Goal: Transaction & Acquisition: Purchase product/service

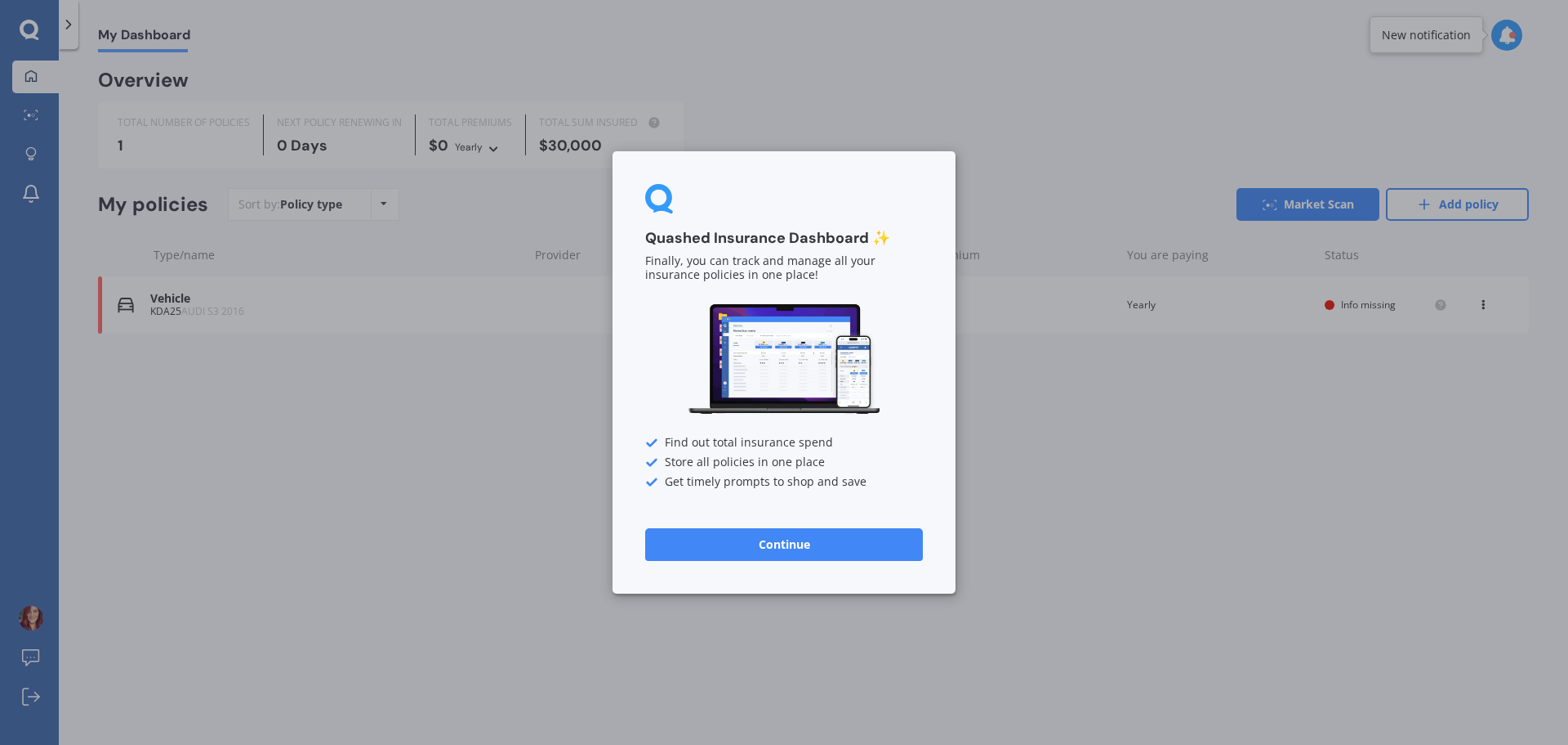
click at [772, 544] on button "Continue" at bounding box center [784, 545] width 277 height 33
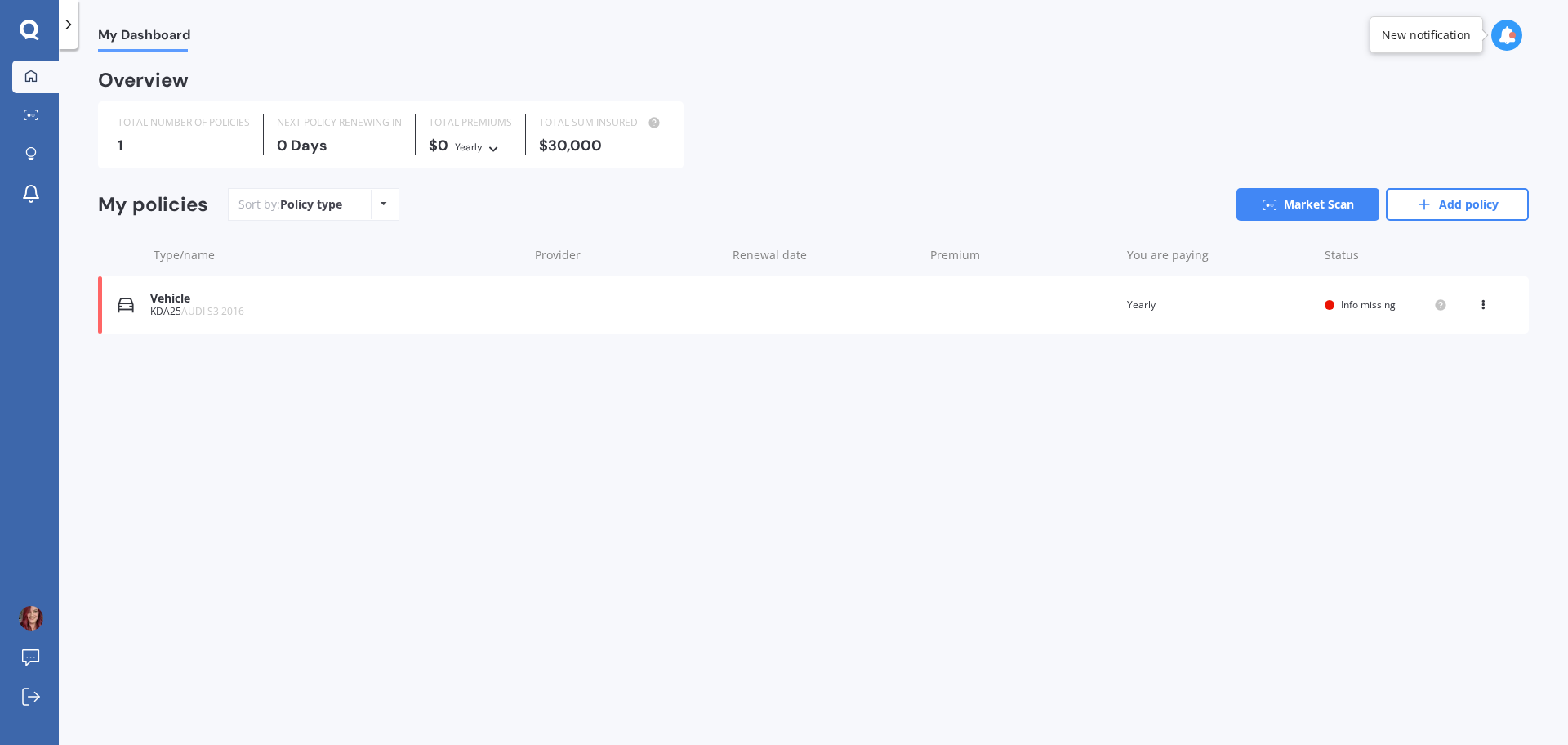
click at [1484, 302] on icon at bounding box center [1483, 301] width 11 height 10
click at [1447, 369] on div "Delete" at bounding box center [1448, 369] width 162 height 33
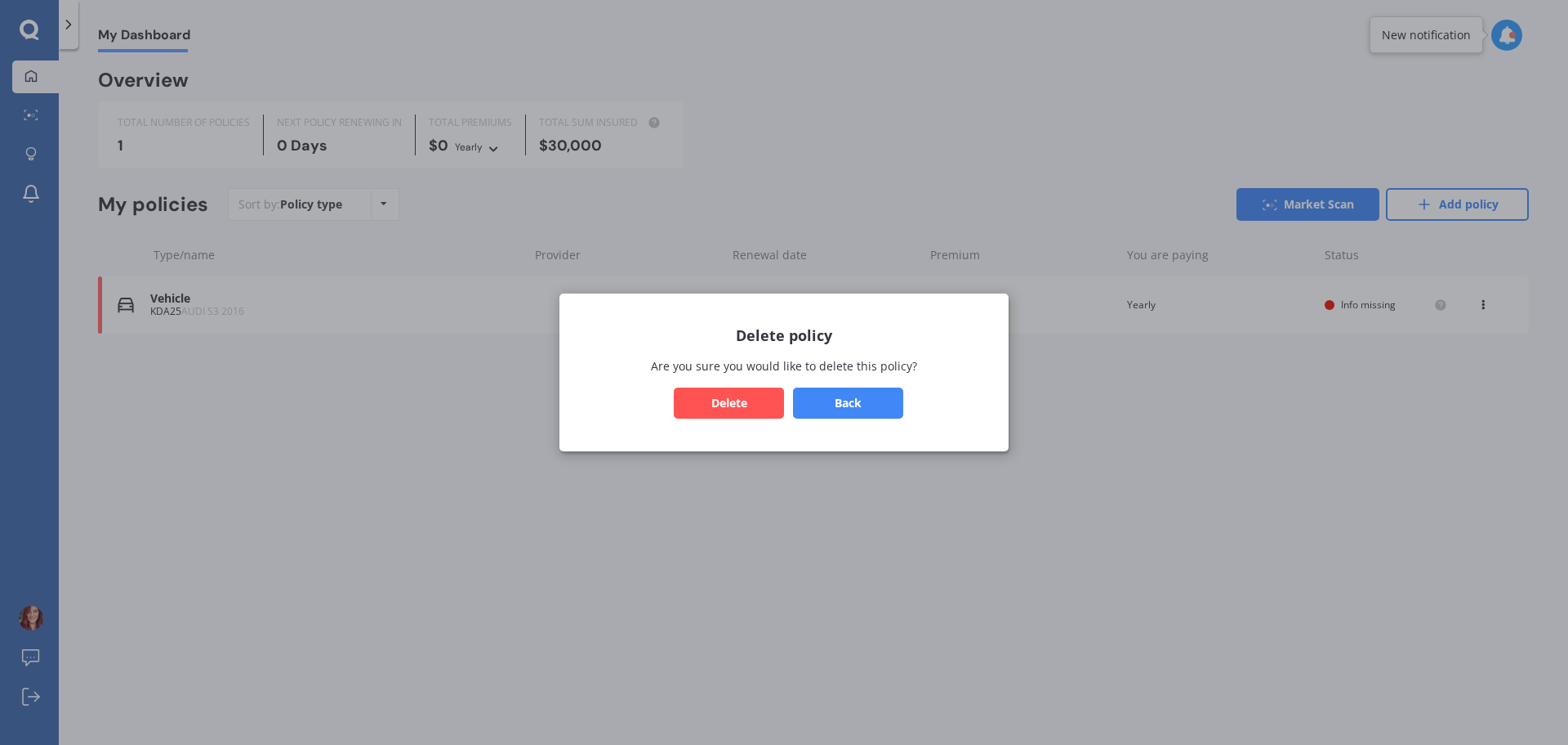
click at [732, 408] on button "Delete" at bounding box center [729, 403] width 110 height 31
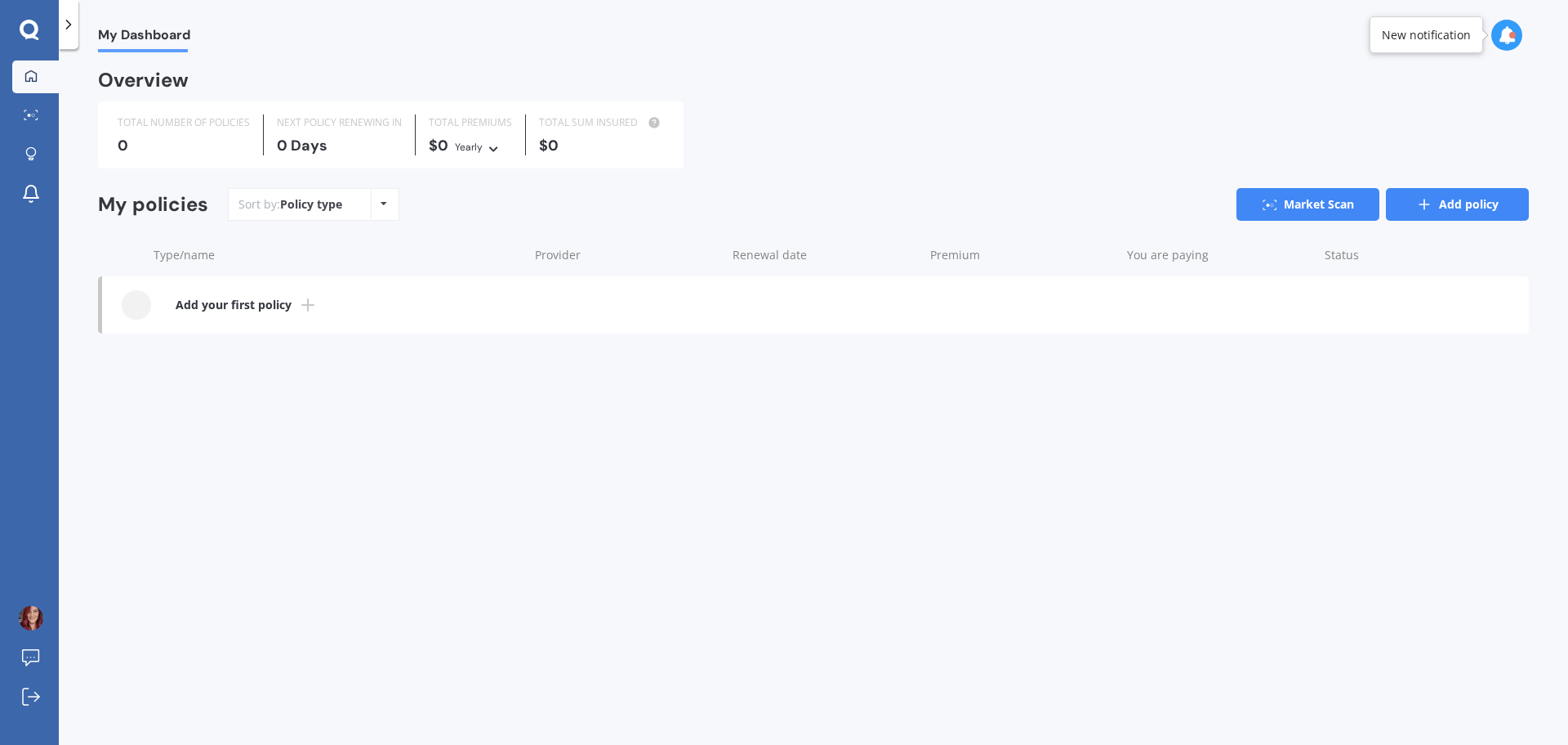
click at [1421, 207] on icon at bounding box center [1424, 204] width 16 height 16
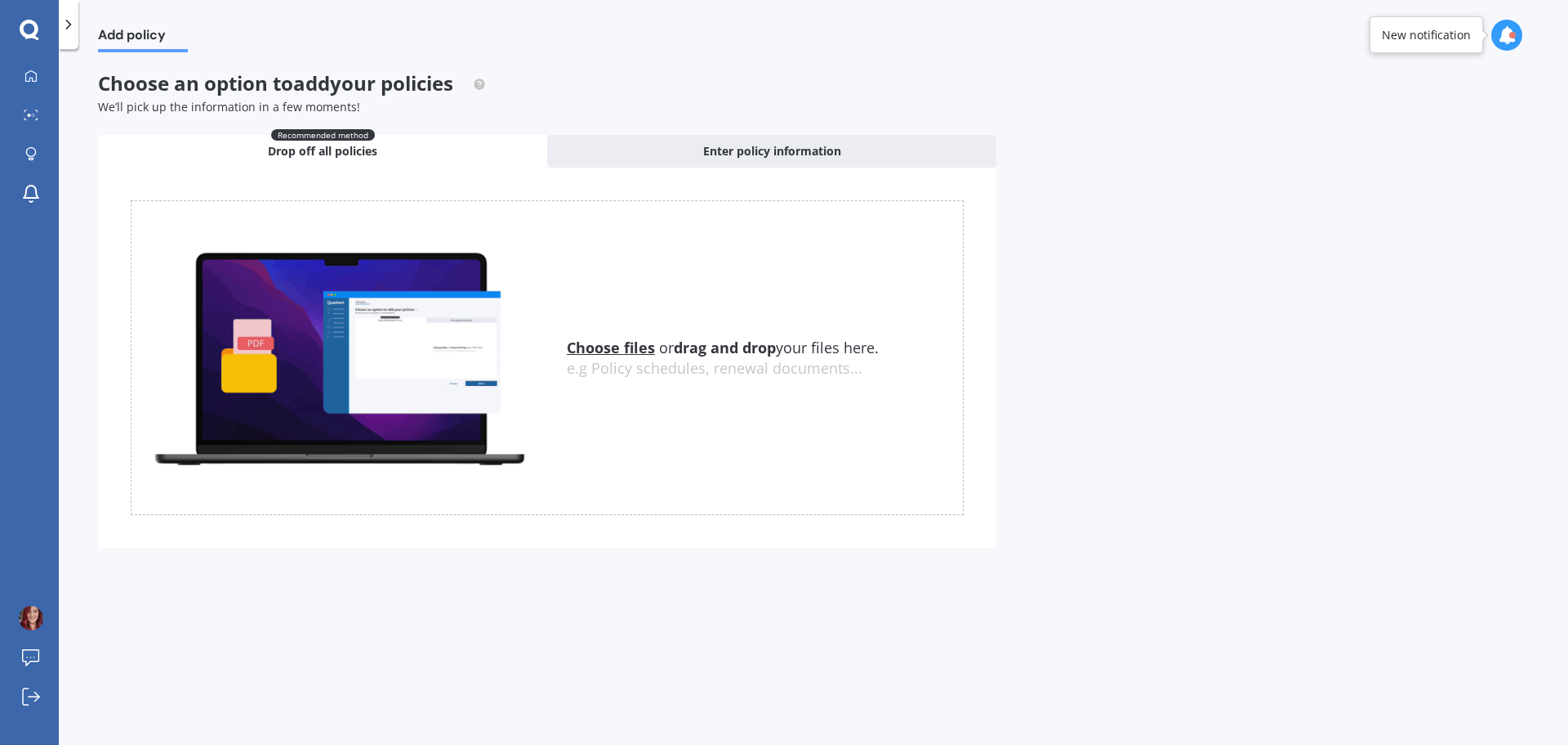
click at [68, 26] on icon at bounding box center [68, 24] width 16 height 16
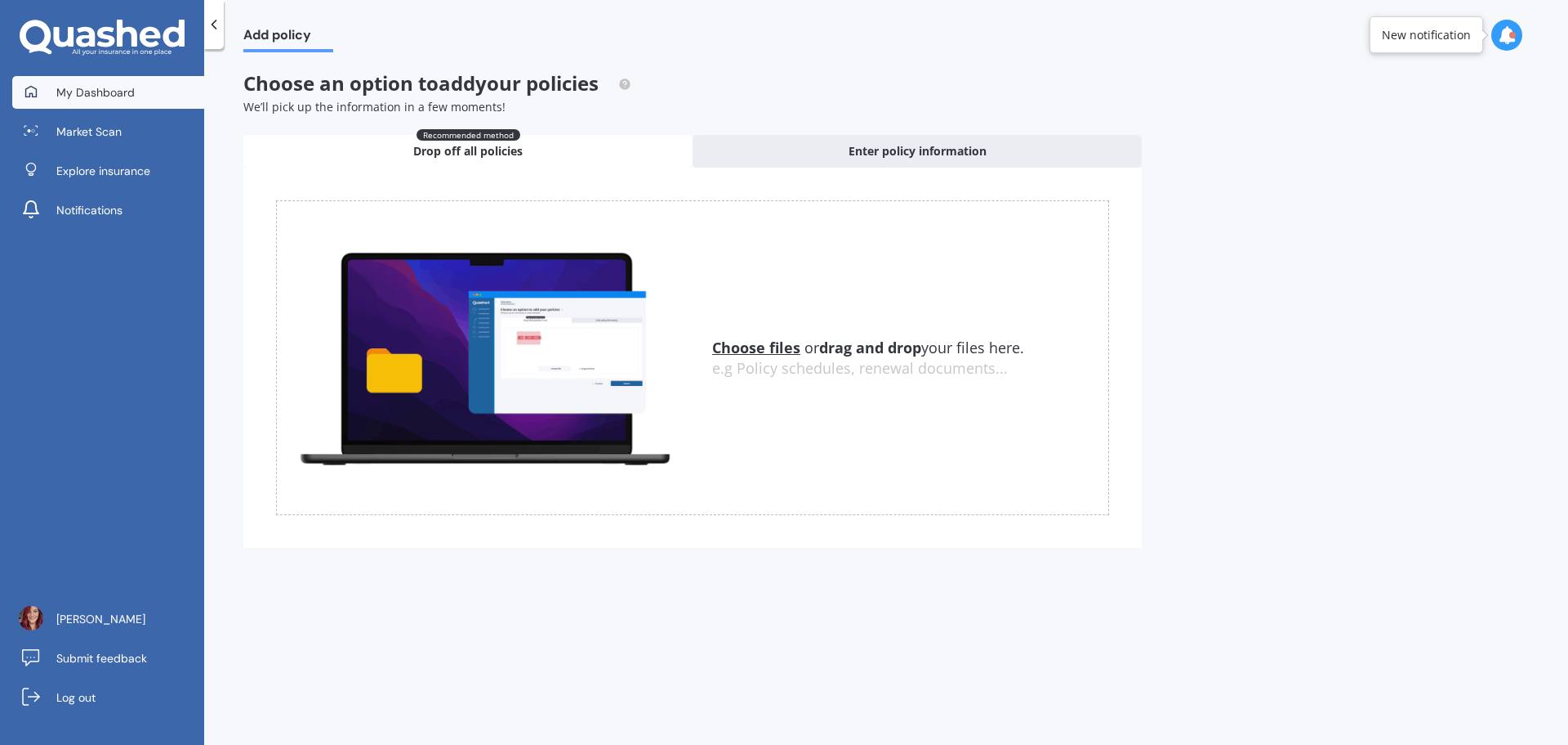
click at [80, 100] on span "My Dashboard" at bounding box center [95, 92] width 78 height 16
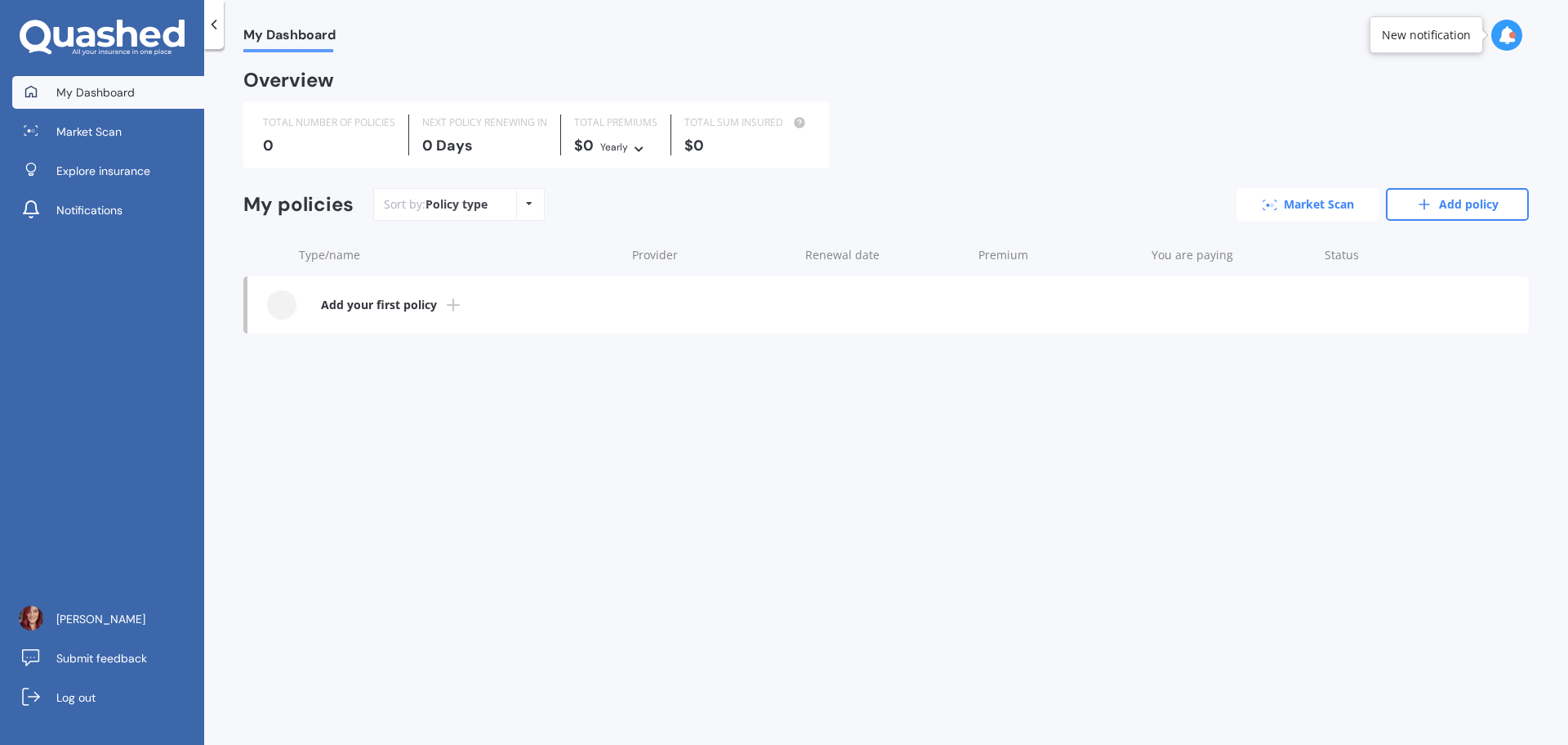
click at [1290, 203] on link "Market Scan" at bounding box center [1308, 205] width 143 height 33
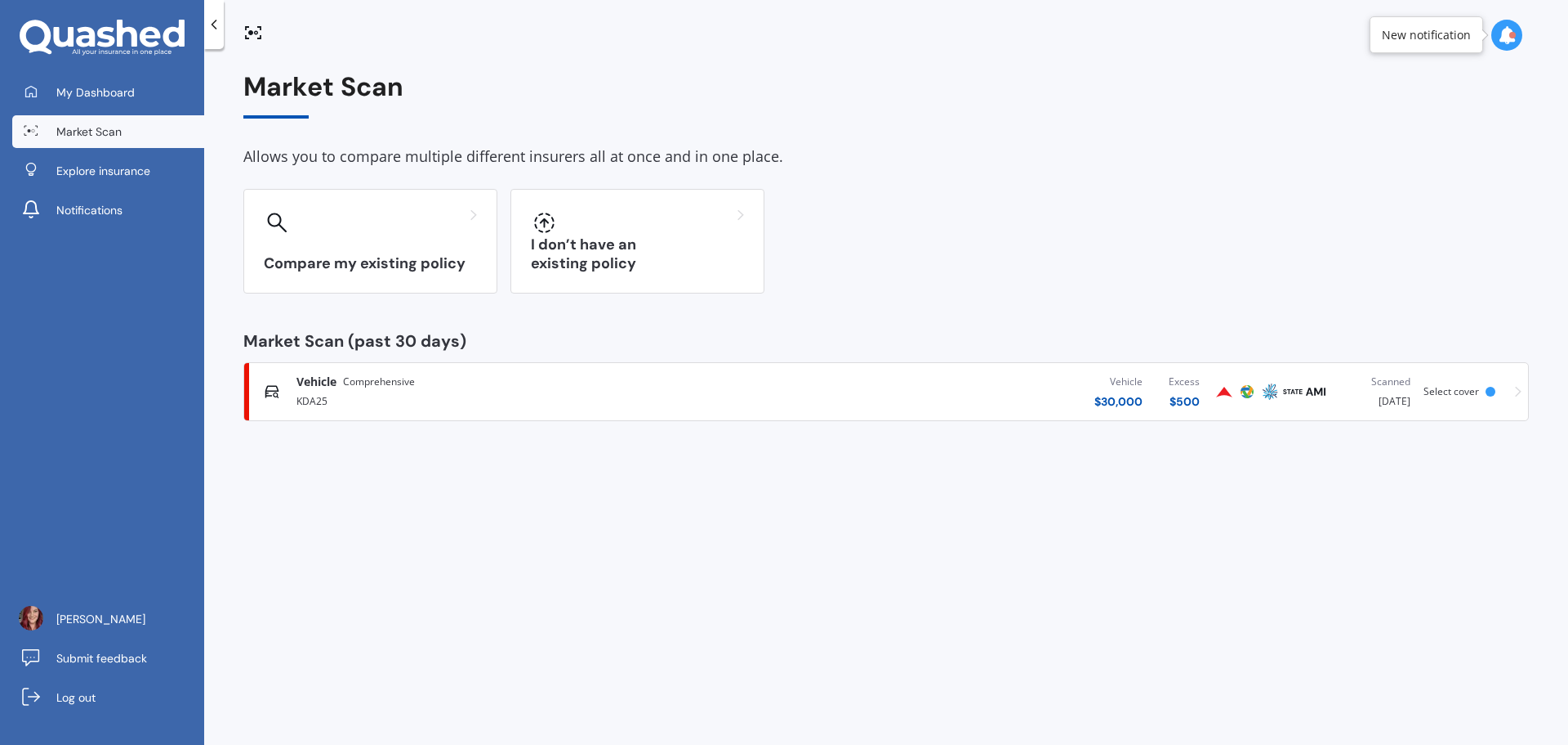
click at [1520, 392] on icon at bounding box center [1519, 392] width 7 height 10
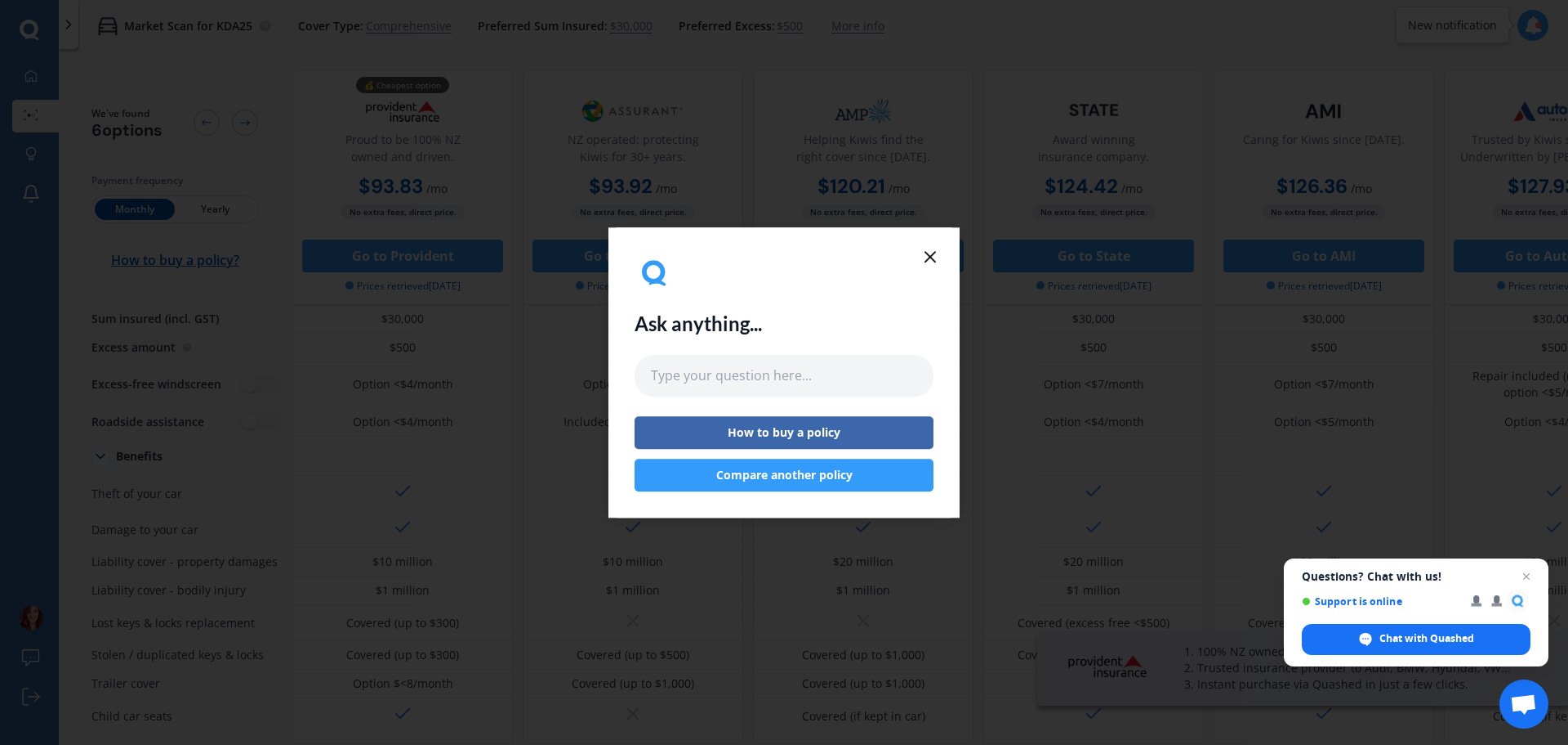
click at [930, 256] on line at bounding box center [930, 256] width 10 height 10
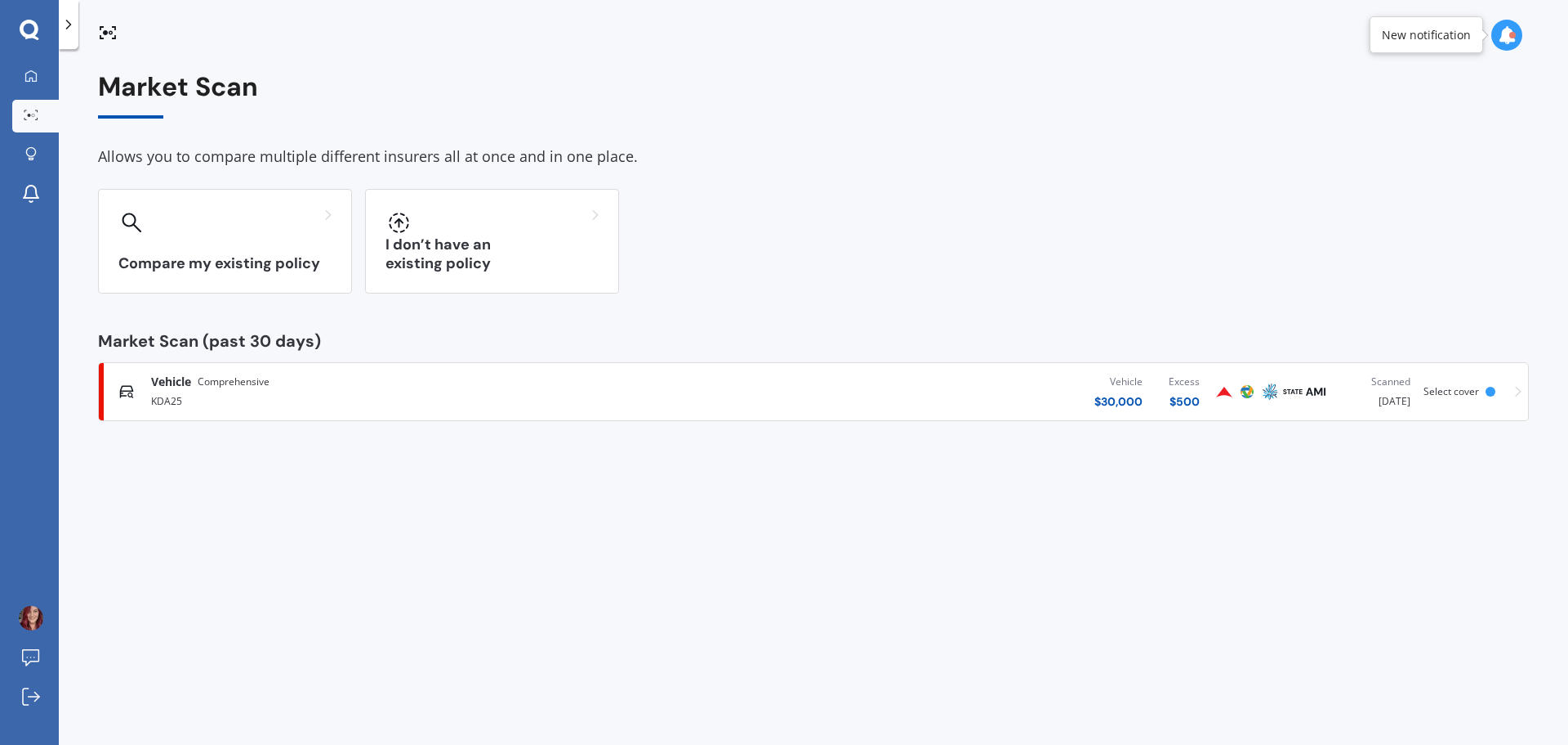
click at [26, 30] on icon at bounding box center [29, 30] width 20 height 22
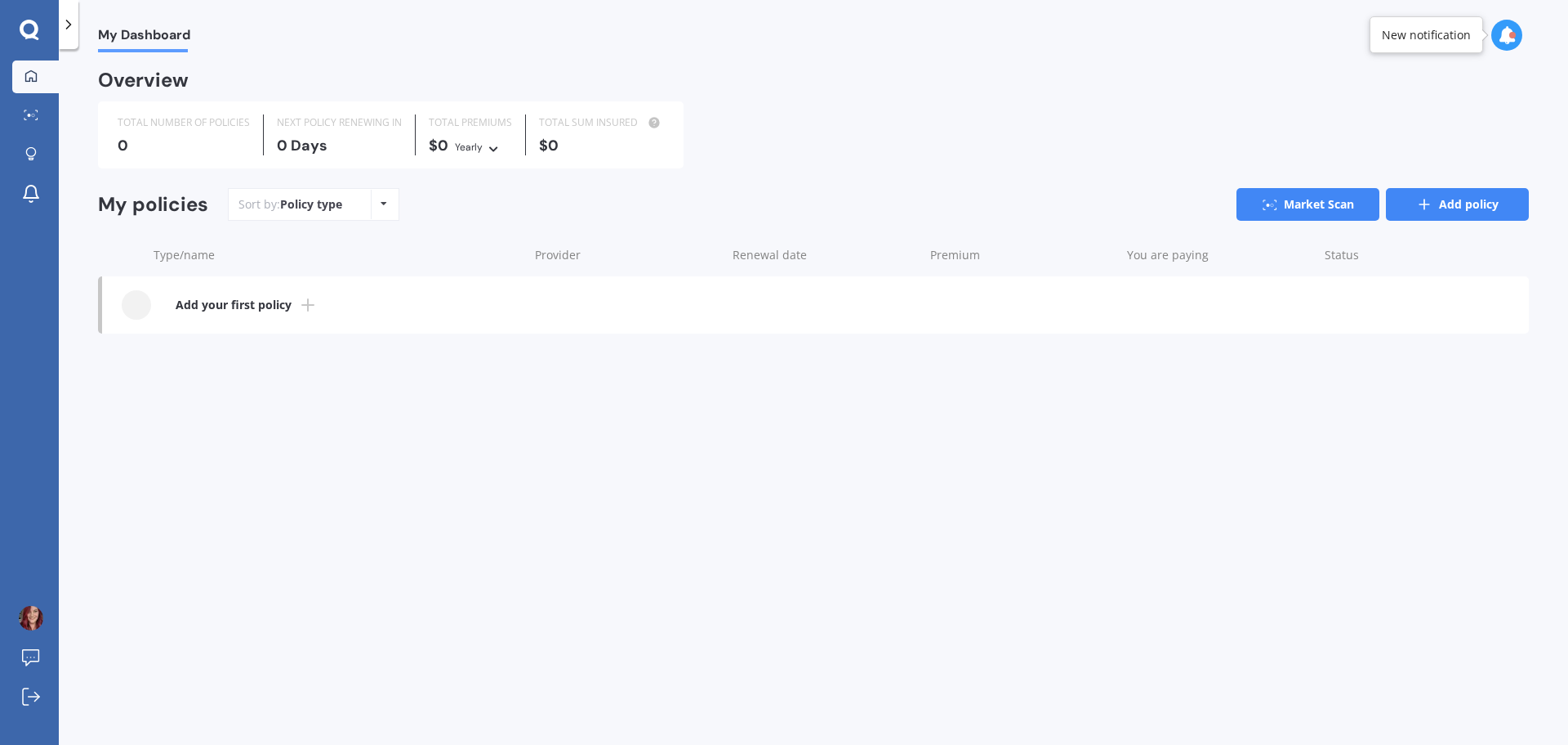
click at [1474, 206] on link "Add policy" at bounding box center [1457, 205] width 143 height 33
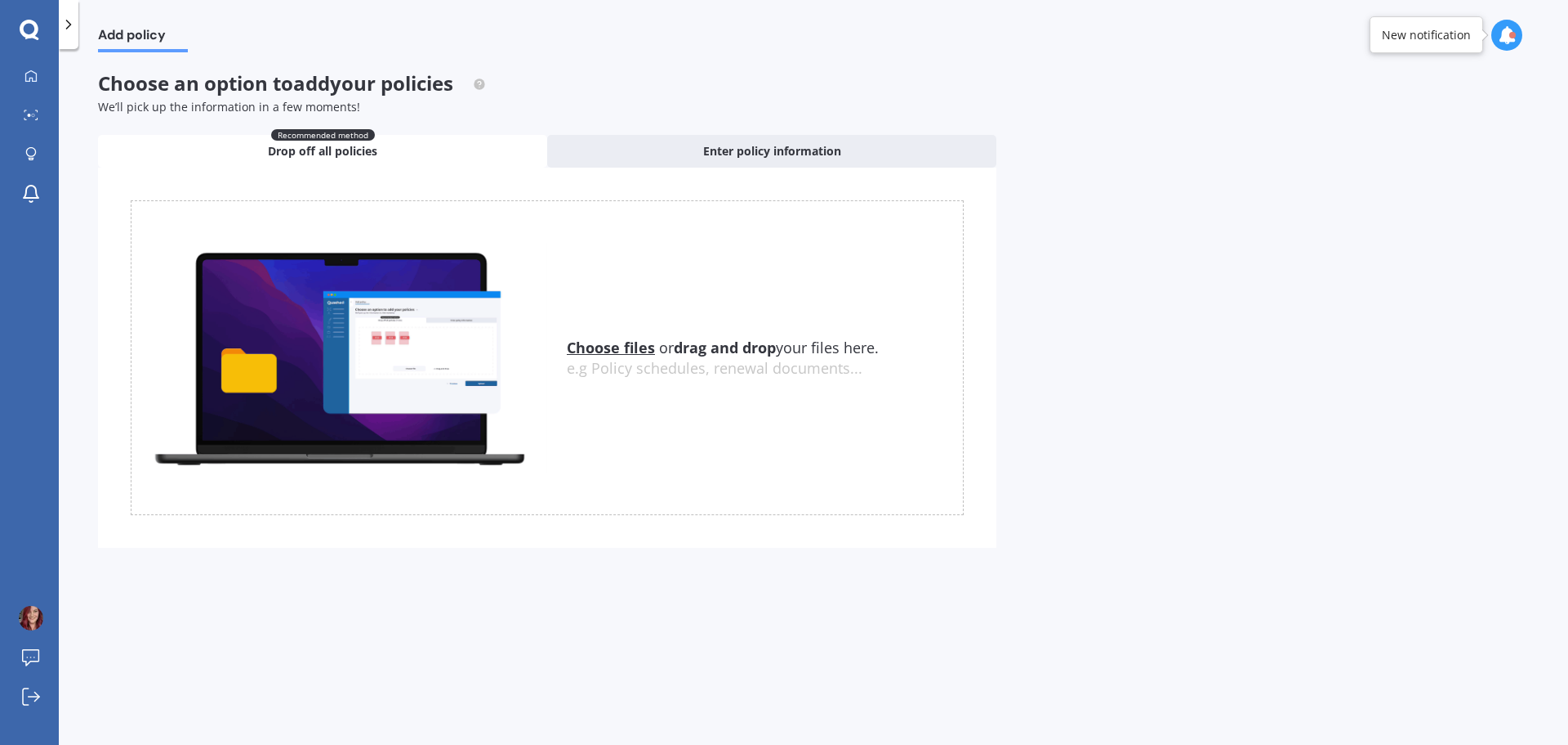
click at [36, 30] on icon at bounding box center [29, 29] width 19 height 19
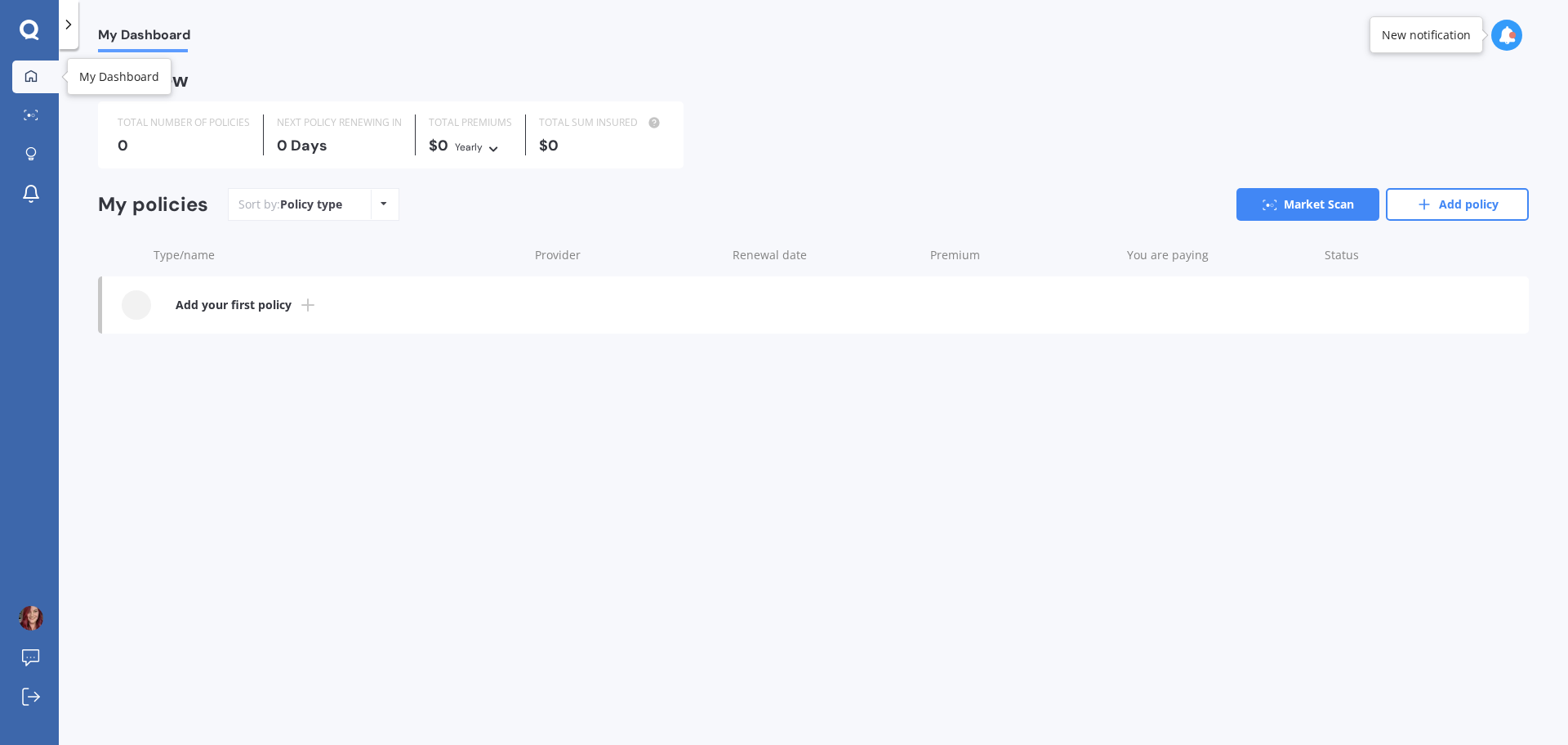
click at [25, 71] on icon at bounding box center [30, 75] width 13 height 13
click at [30, 124] on link "Market Scan" at bounding box center [36, 116] width 47 height 33
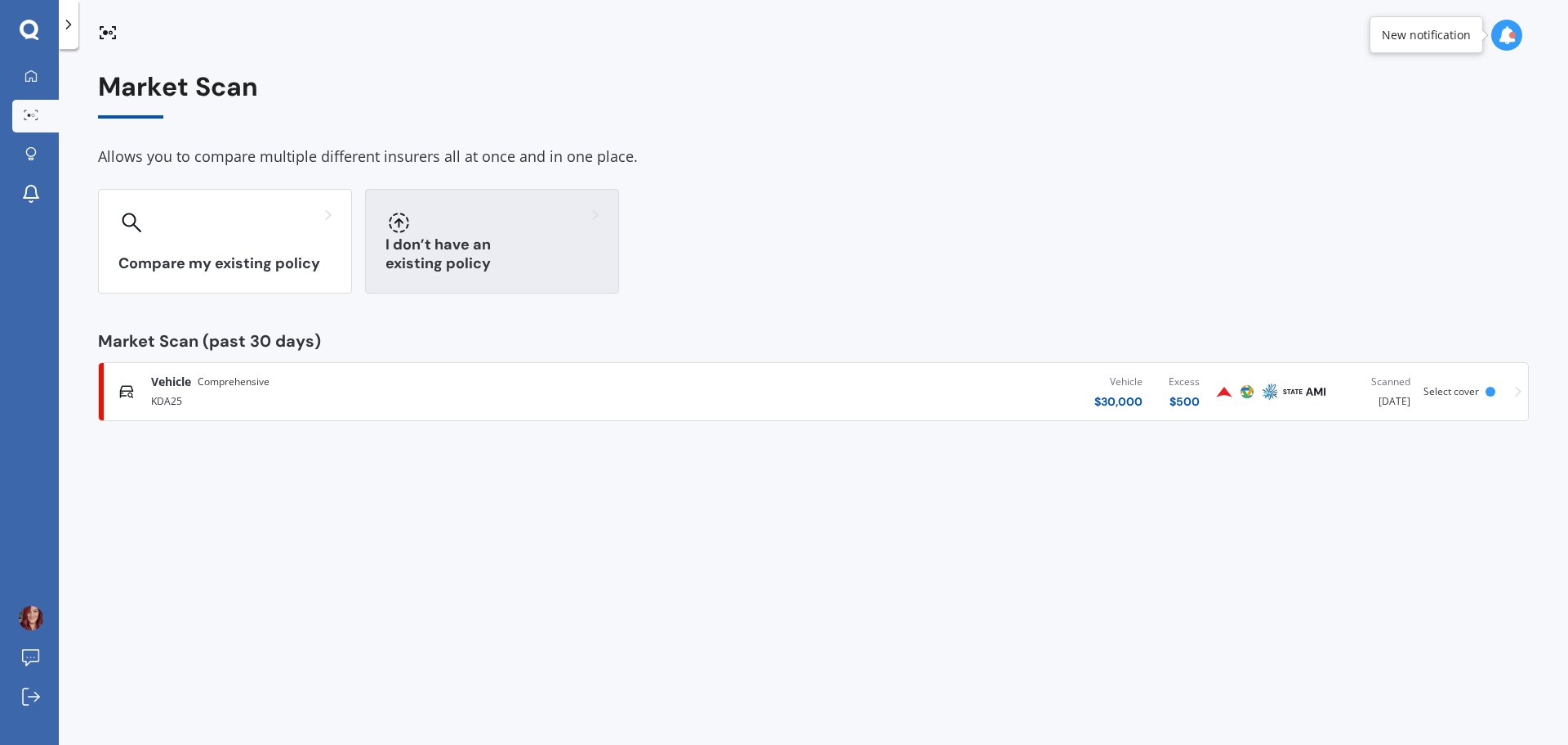
click at [518, 246] on div "I don’t have an existing policy" at bounding box center [491, 241] width 254 height 105
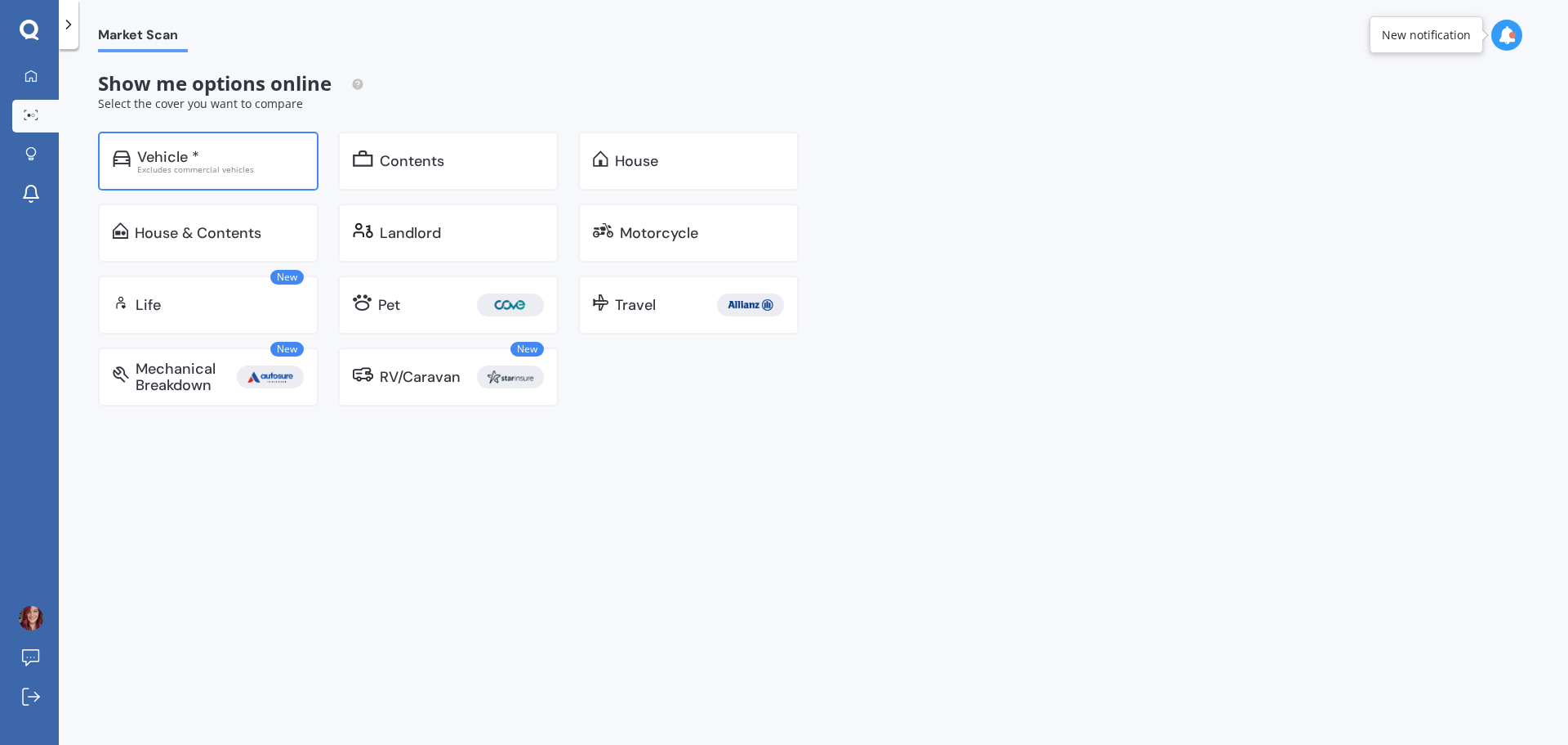
click at [230, 168] on div "Excludes commercial vehicles" at bounding box center [220, 168] width 166 height 8
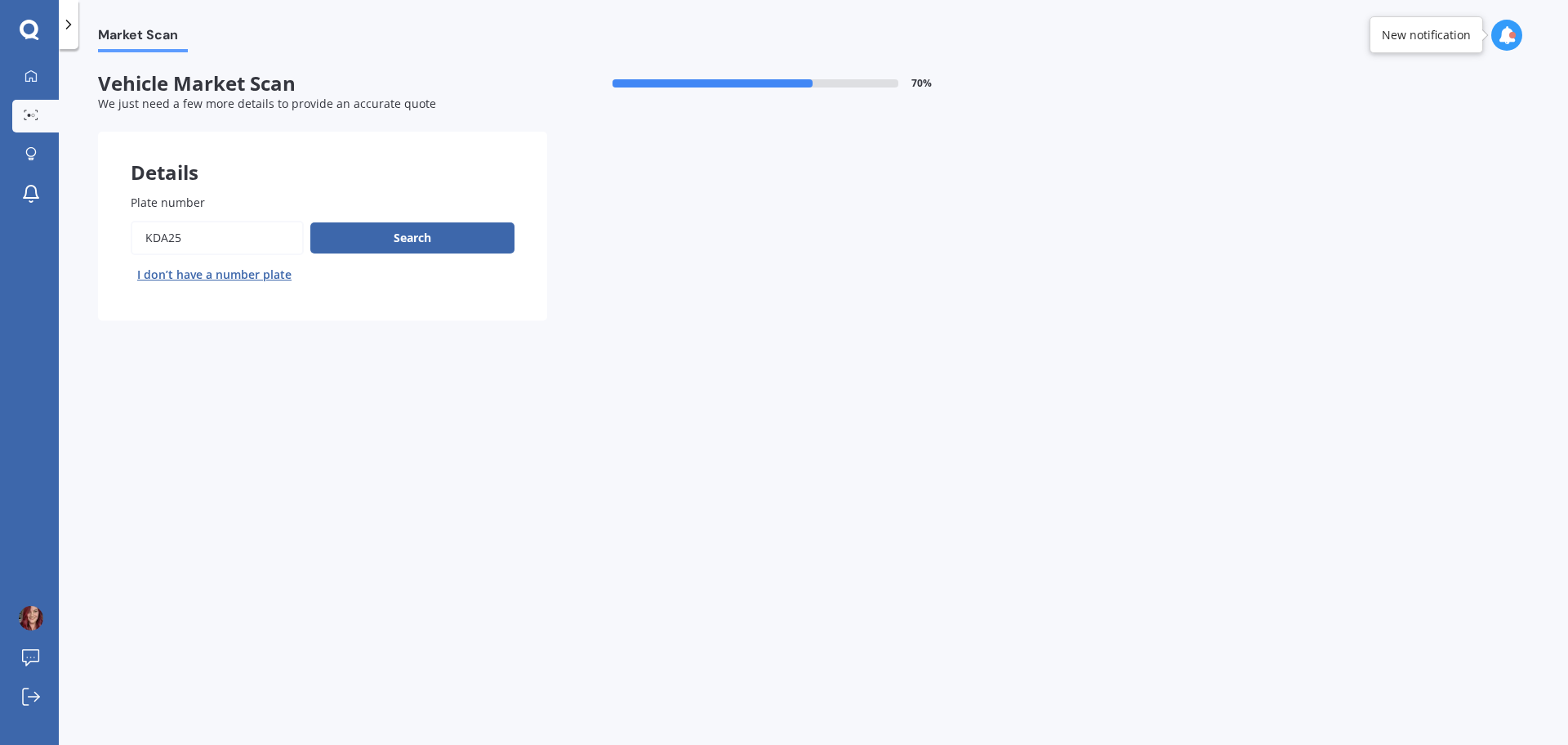
click at [239, 239] on input "Plate number" at bounding box center [218, 238] width 173 height 35
drag, startPoint x: 202, startPoint y: 232, endPoint x: 108, endPoint y: 250, distance: 95.7
click at [109, 250] on div "Plate number Search I don’t have a number plate" at bounding box center [322, 241] width 449 height 160
type input "GWS551"
click at [419, 225] on button "Search" at bounding box center [413, 238] width 205 height 31
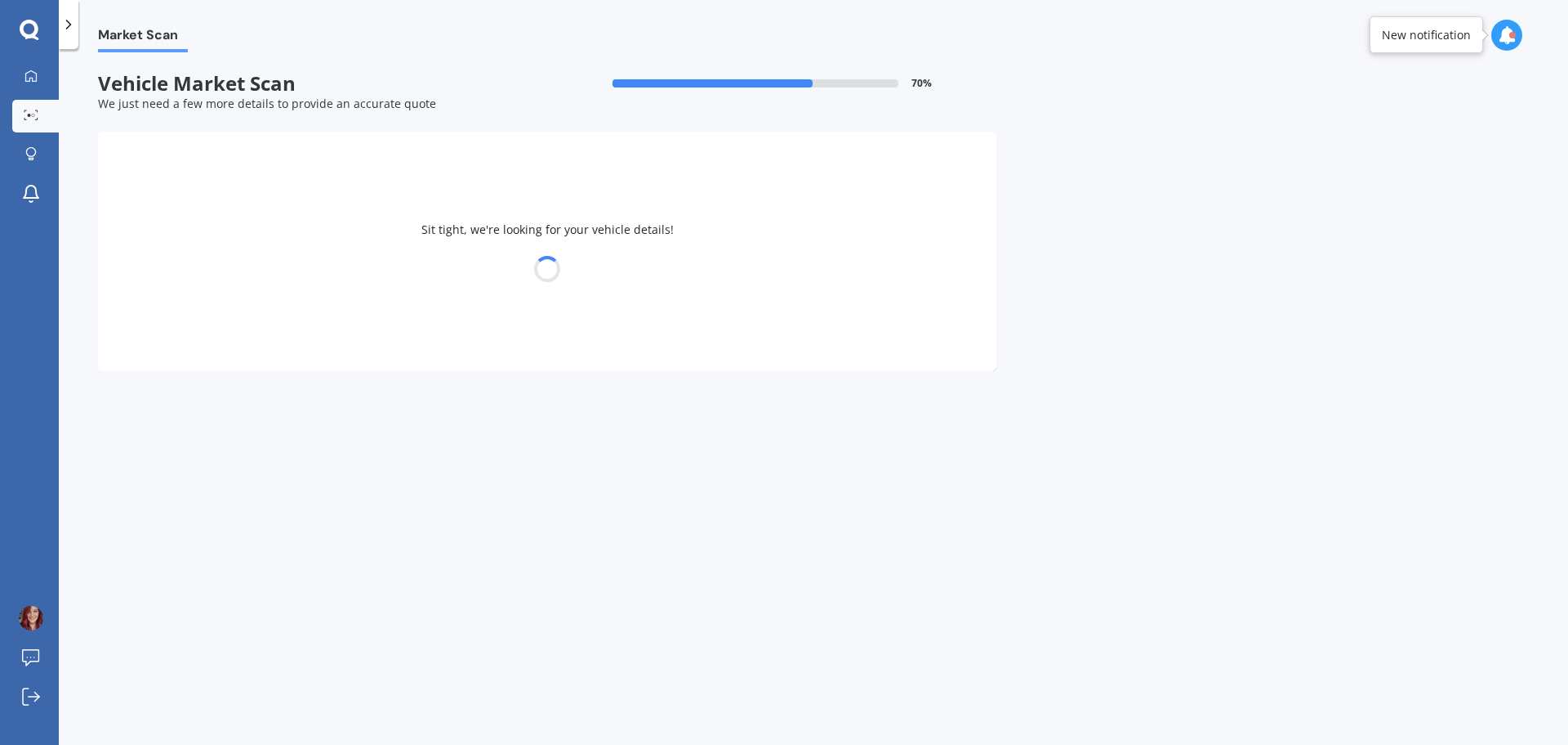
select select "FORD"
select select "RANGER"
select select "21"
select select "05"
select select "1976"
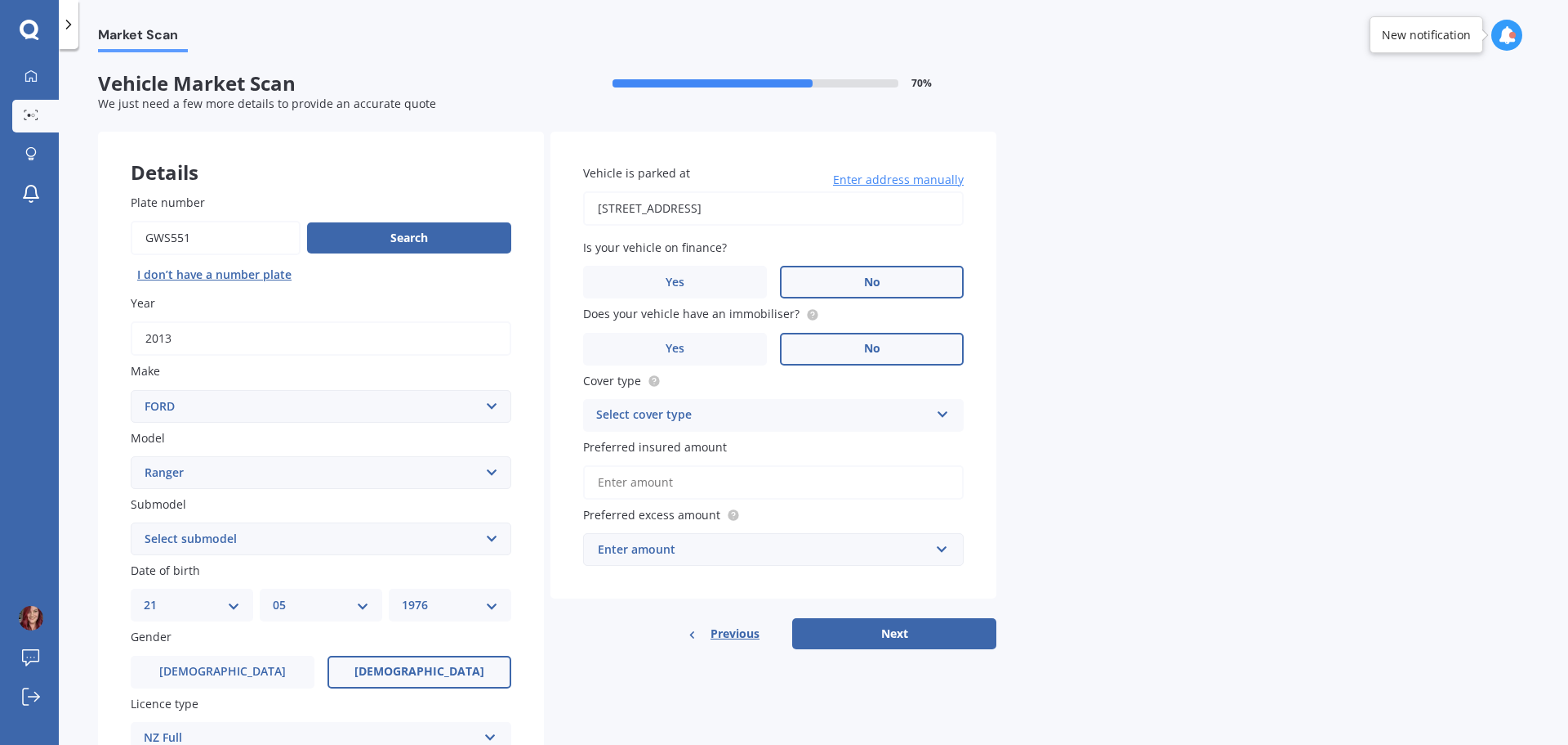
drag, startPoint x: 828, startPoint y: 281, endPoint x: 816, endPoint y: 281, distance: 12.0
click at [828, 281] on label "No" at bounding box center [872, 282] width 184 height 33
click at [0, 0] on input "No" at bounding box center [0, 0] width 0 height 0
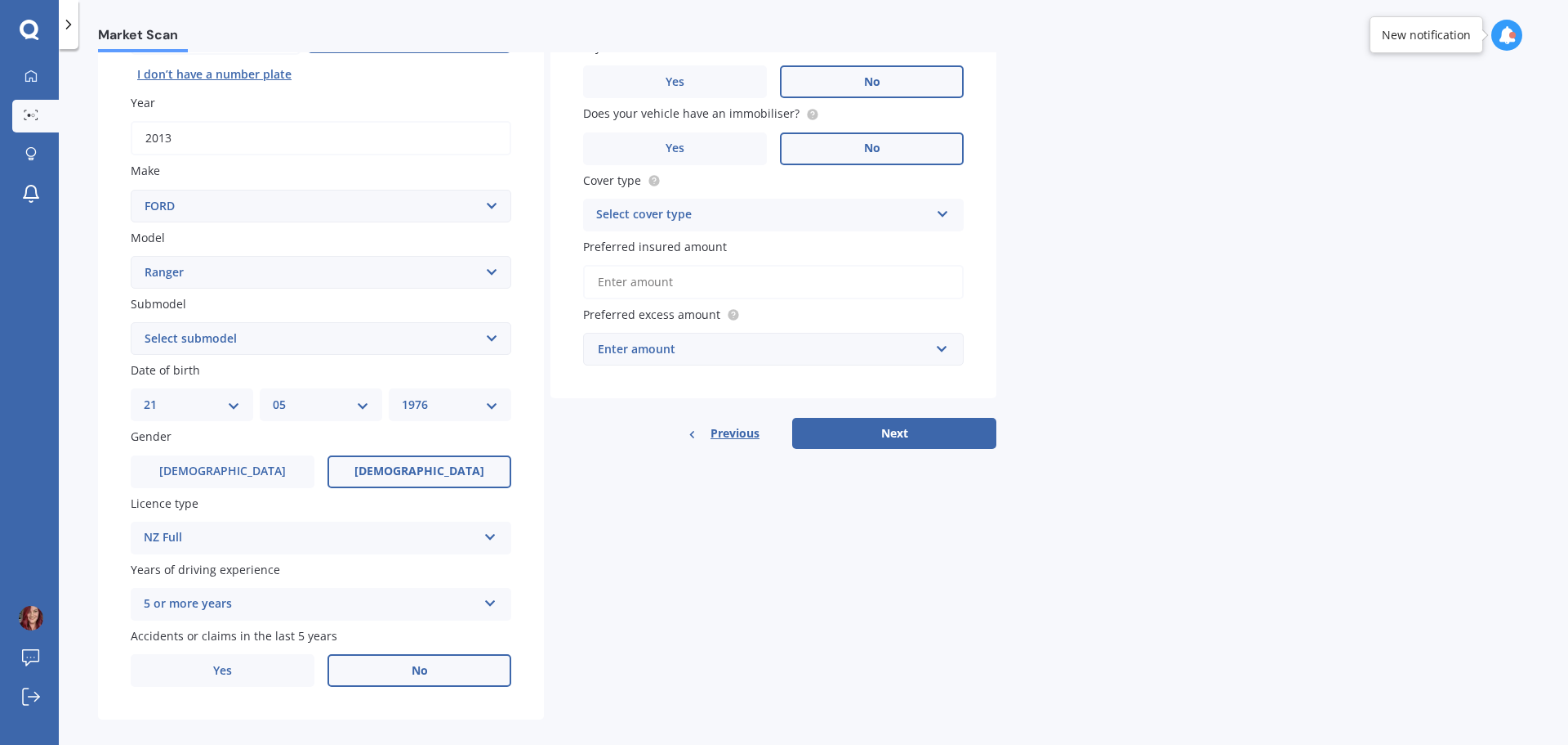
scroll to position [218, 0]
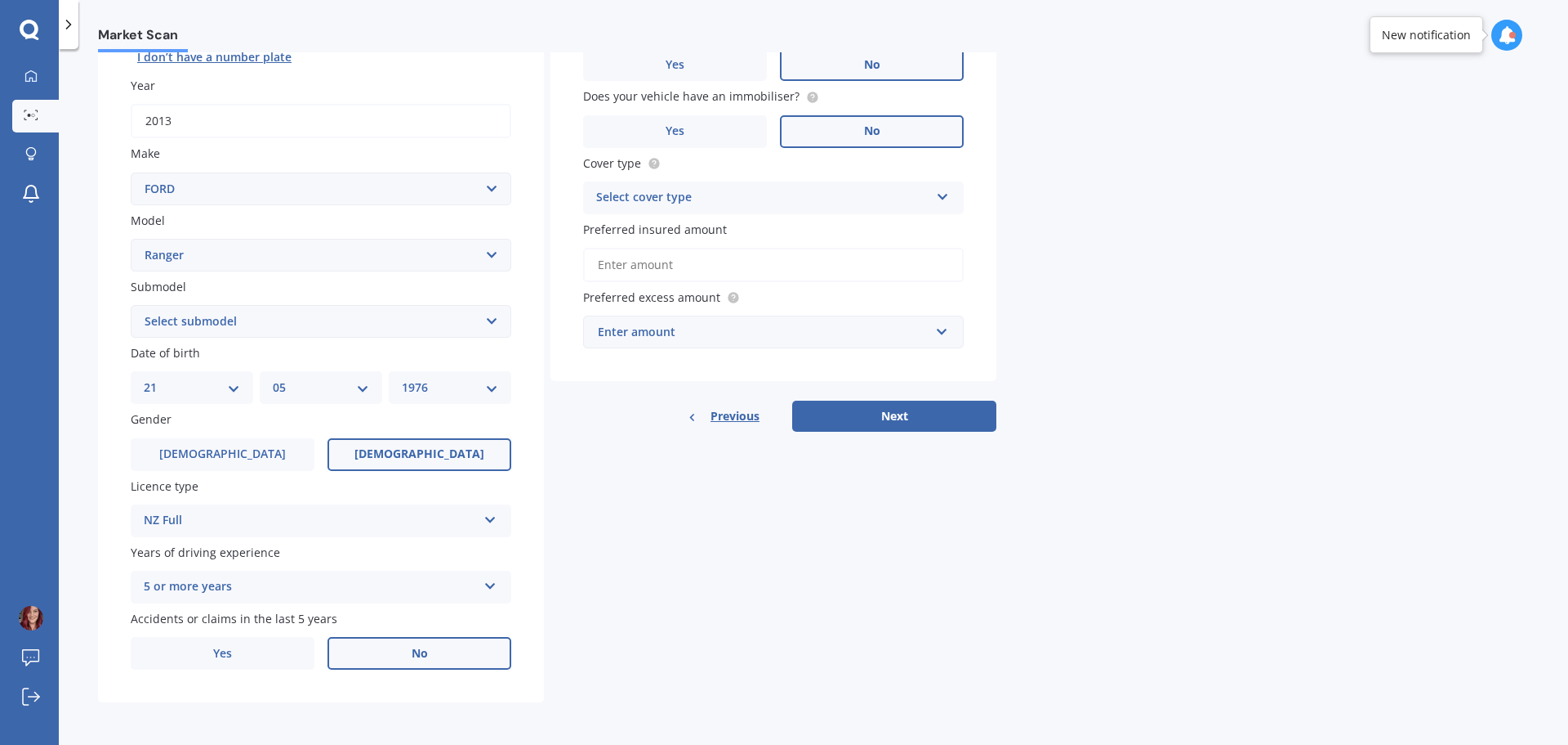
click at [747, 233] on label "Preferred insured amount" at bounding box center [771, 229] width 374 height 17
click at [747, 248] on input "Preferred insured amount" at bounding box center [773, 265] width 381 height 35
click at [750, 197] on div "Select cover type" at bounding box center [763, 198] width 334 height 20
click at [700, 226] on div "Comprehensive" at bounding box center [773, 230] width 379 height 29
click at [680, 268] on input "Preferred insured amount" at bounding box center [773, 265] width 381 height 35
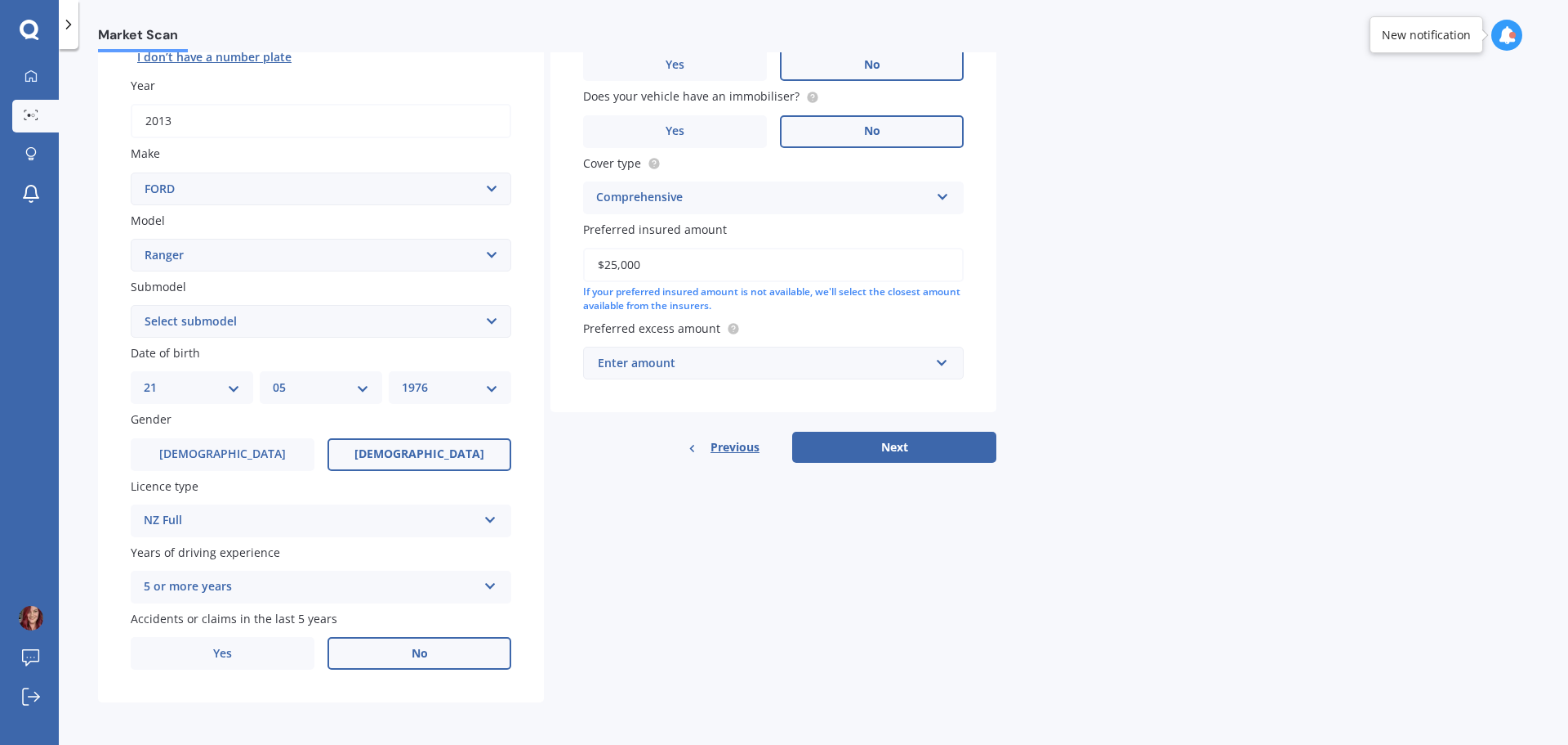
type input "$25,000"
click at [658, 356] on div "Enter amount" at bounding box center [764, 363] width 332 height 18
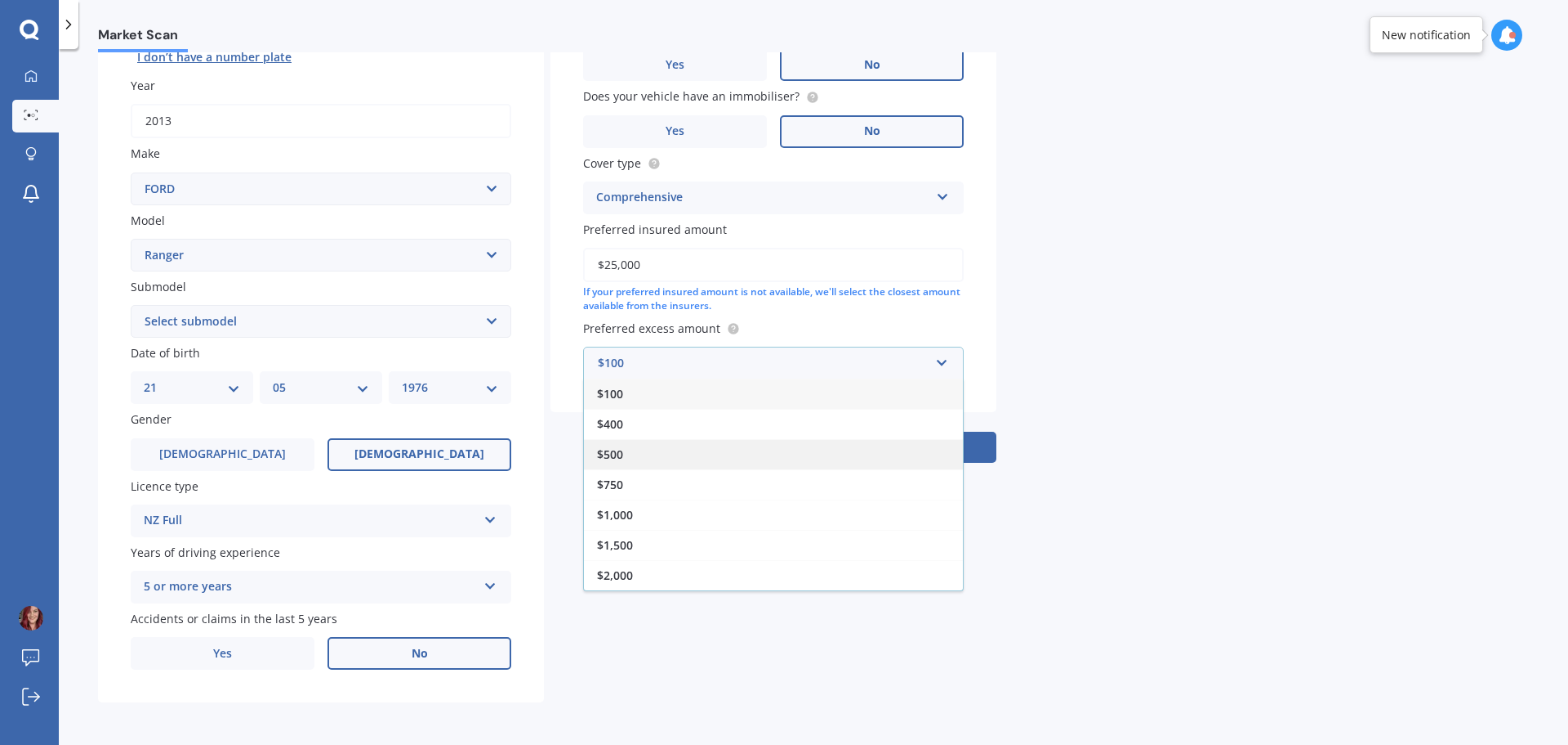
click at [631, 445] on div "$500" at bounding box center [773, 454] width 379 height 30
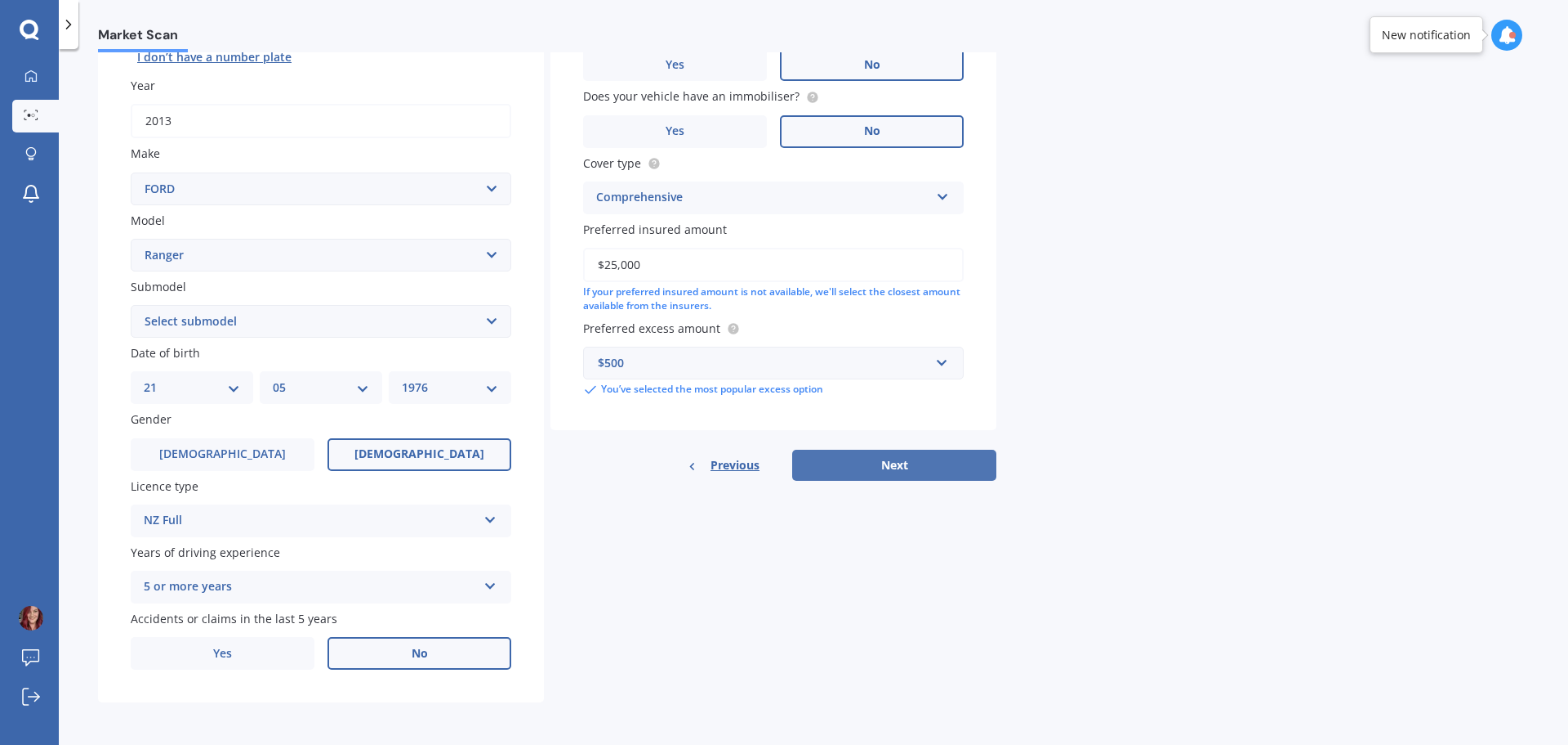
click at [901, 461] on button "Next" at bounding box center [895, 465] width 205 height 31
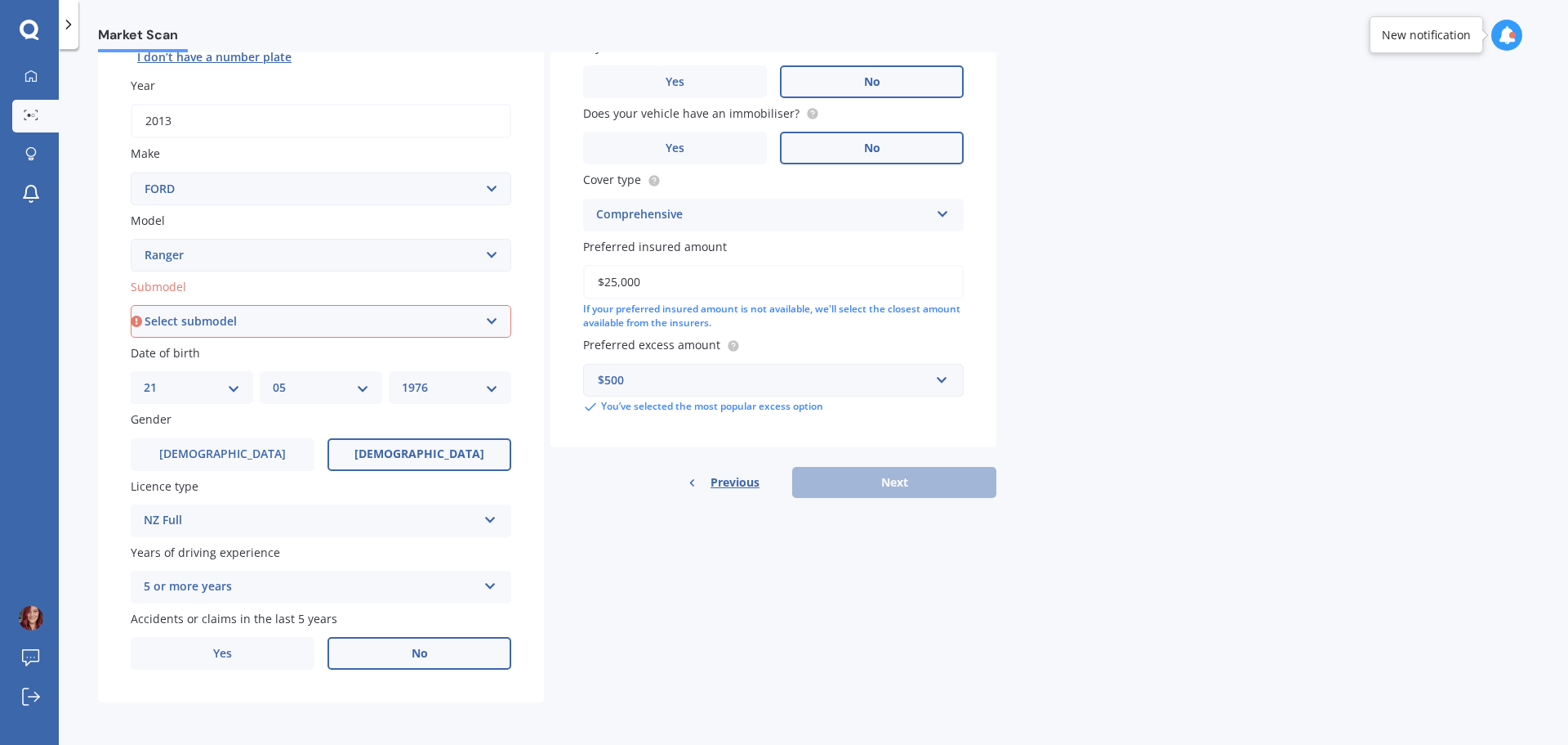
click at [272, 323] on select "Select submodel 4X2 3.2 Litre Turbo Diesel 4X2 XL 2.2 Litre Turbo Diesel 4X2 XL…" at bounding box center [321, 322] width 381 height 33
click at [254, 314] on select "Select submodel 4X2 3.2 Litre Turbo Diesel 4X2 XL 2.2 Litre Turbo Diesel 4X2 XL…" at bounding box center [321, 322] width 381 height 33
click at [348, 319] on select "Select submodel 4X2 3.2 Litre Turbo Diesel 4X2 XL 2.2 Litre Turbo Diesel 4X2 XL…" at bounding box center [321, 322] width 381 height 33
select select "4X4 XLT 3.2 LITRE TURBO DIESEL"
click at [131, 305] on select "Select submodel 4X2 3.2 Litre Turbo Diesel 4X2 XL 2.2 Litre Turbo Diesel 4X2 XL…" at bounding box center [321, 322] width 381 height 33
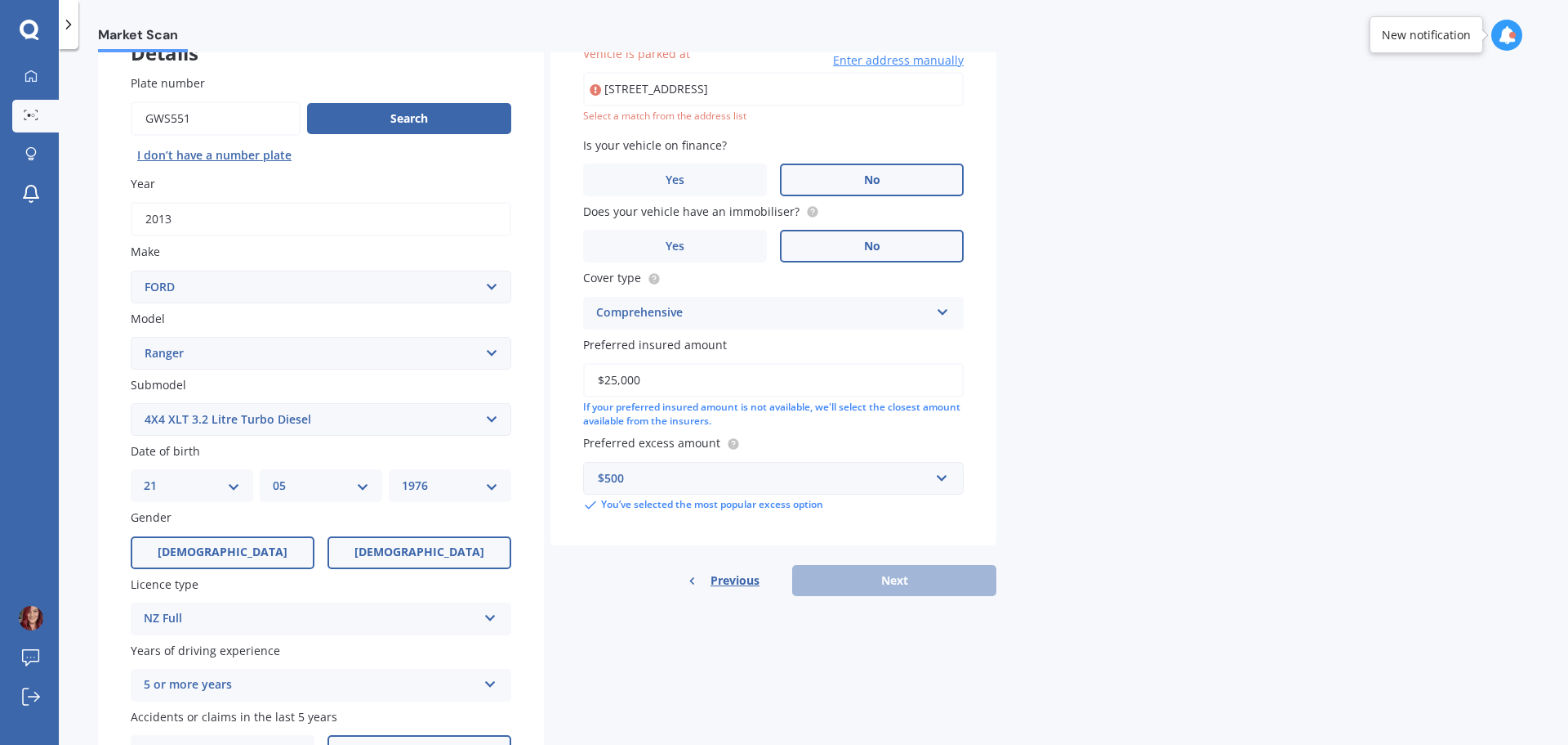
scroll to position [112, 0]
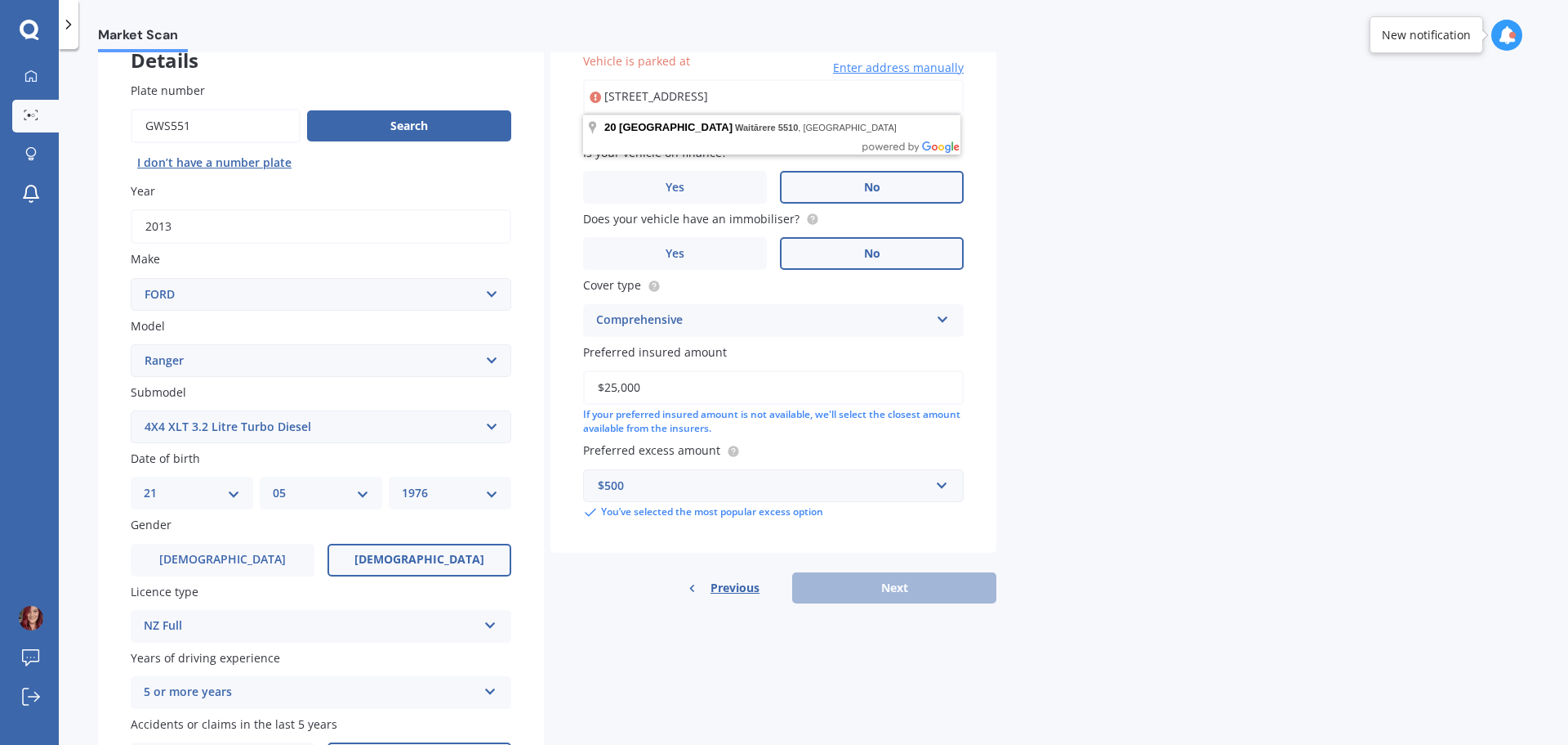
type input "20 Waka Tete Place, Waitārere 5510"
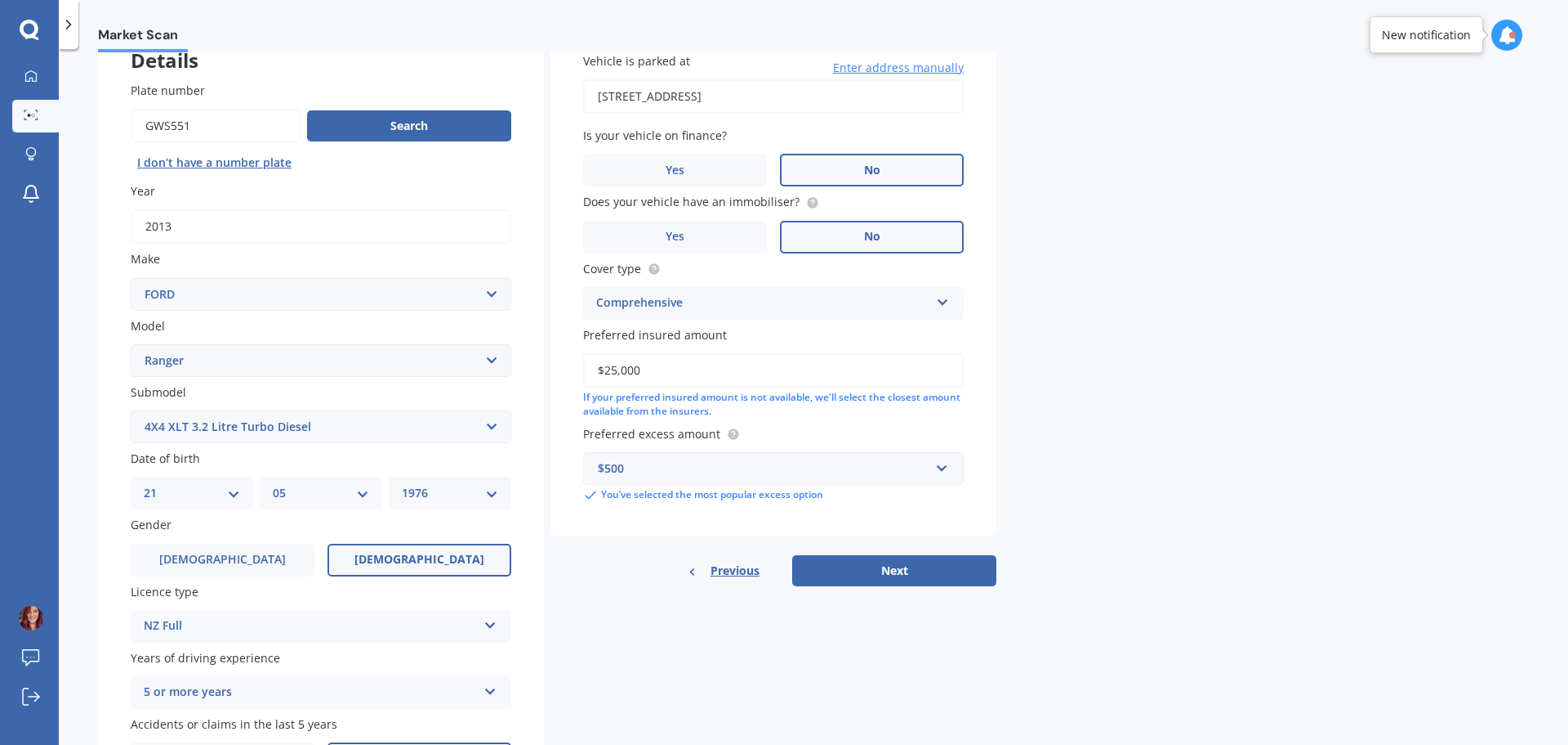
click at [882, 582] on button "Next" at bounding box center [895, 571] width 205 height 31
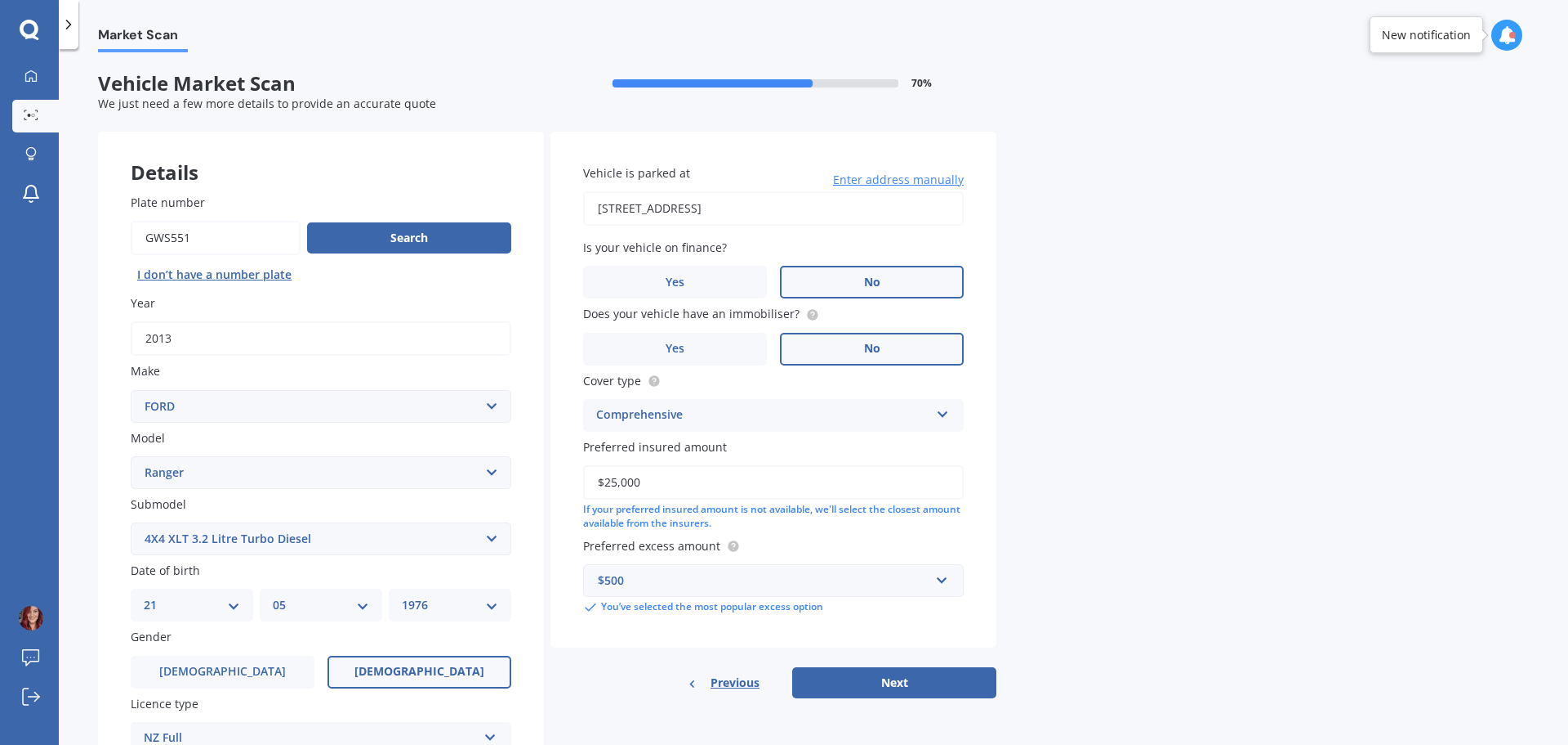
select select "21"
select select "05"
select select "1976"
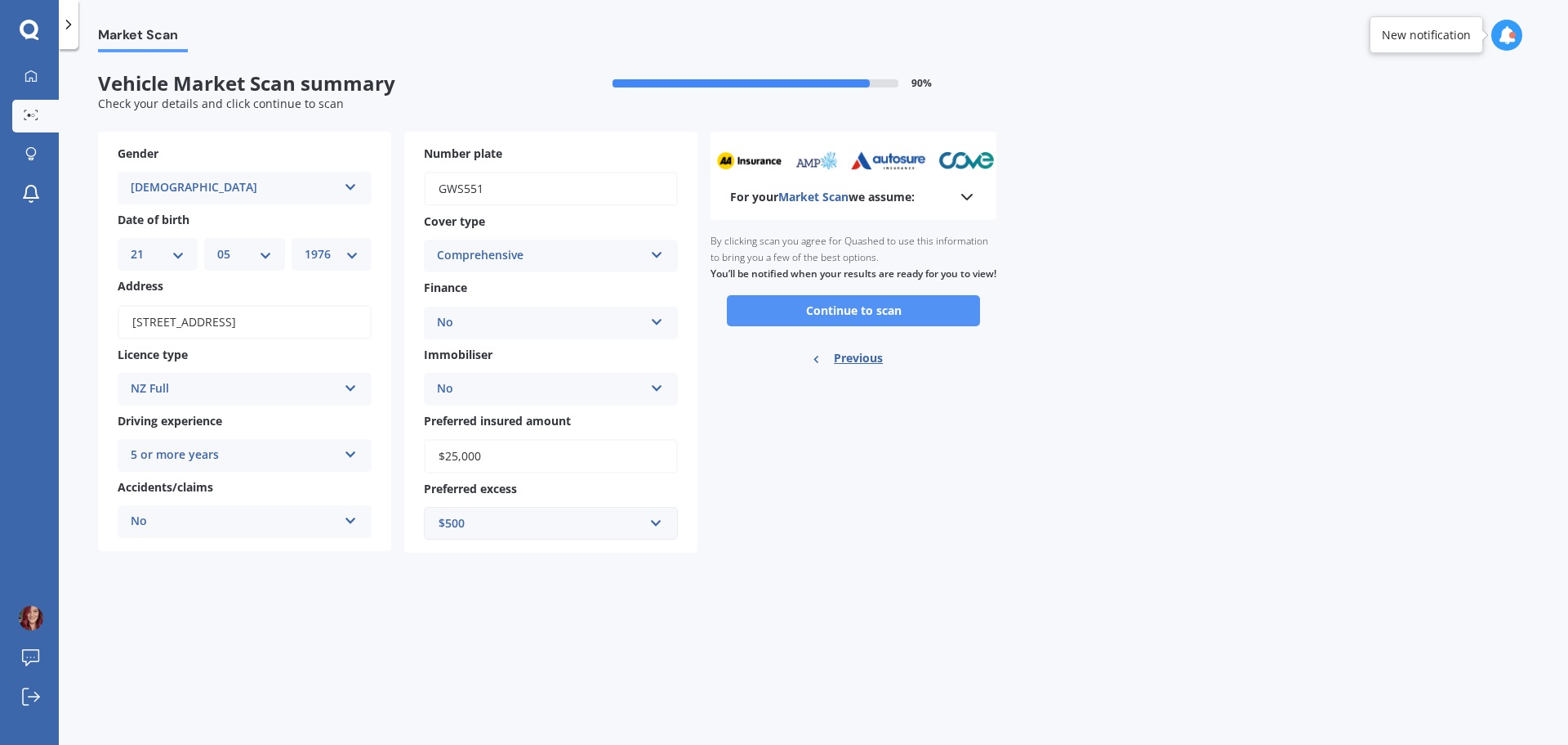
click at [845, 326] on button "Continue to scan" at bounding box center [854, 310] width 253 height 31
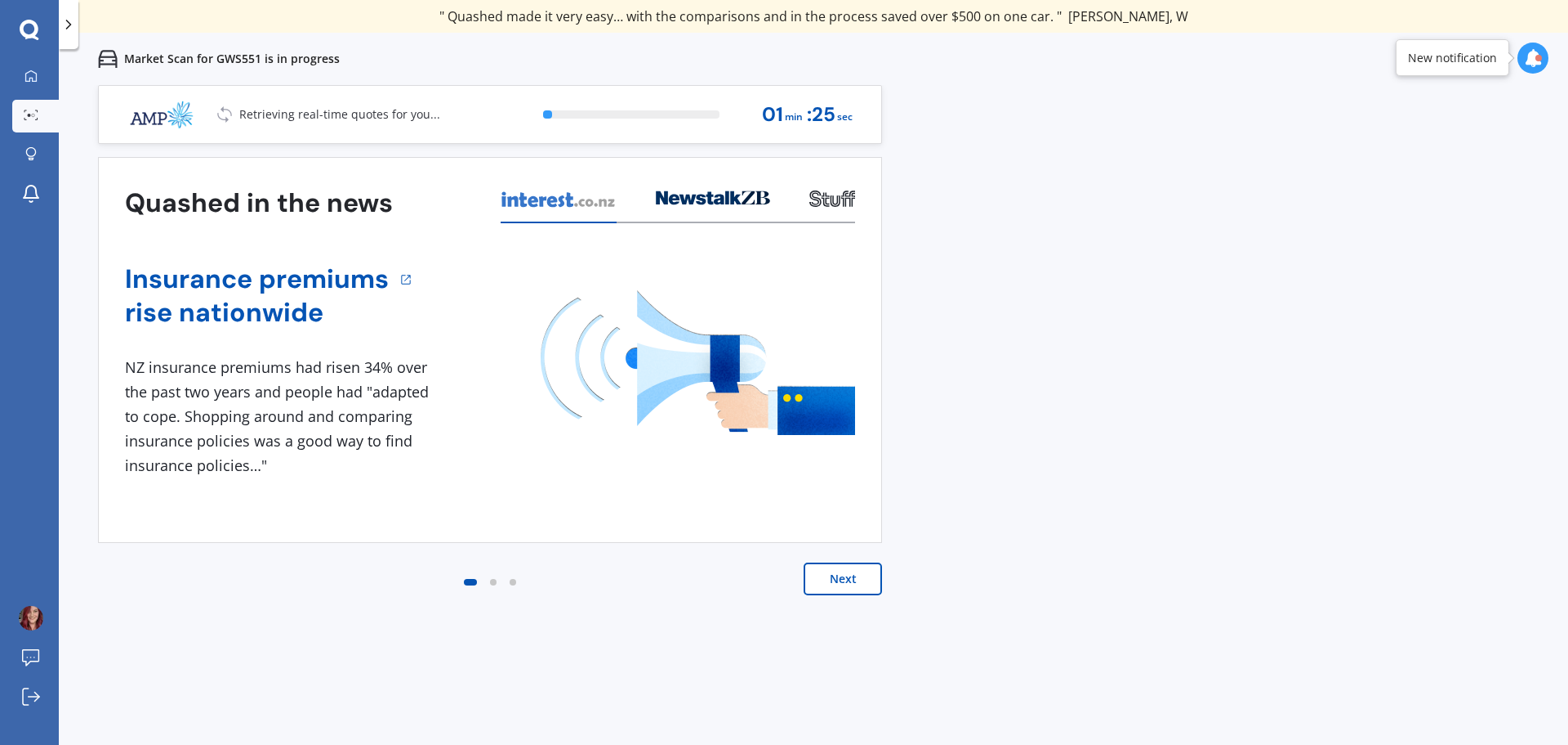
click at [853, 578] on button "Next" at bounding box center [843, 578] width 78 height 33
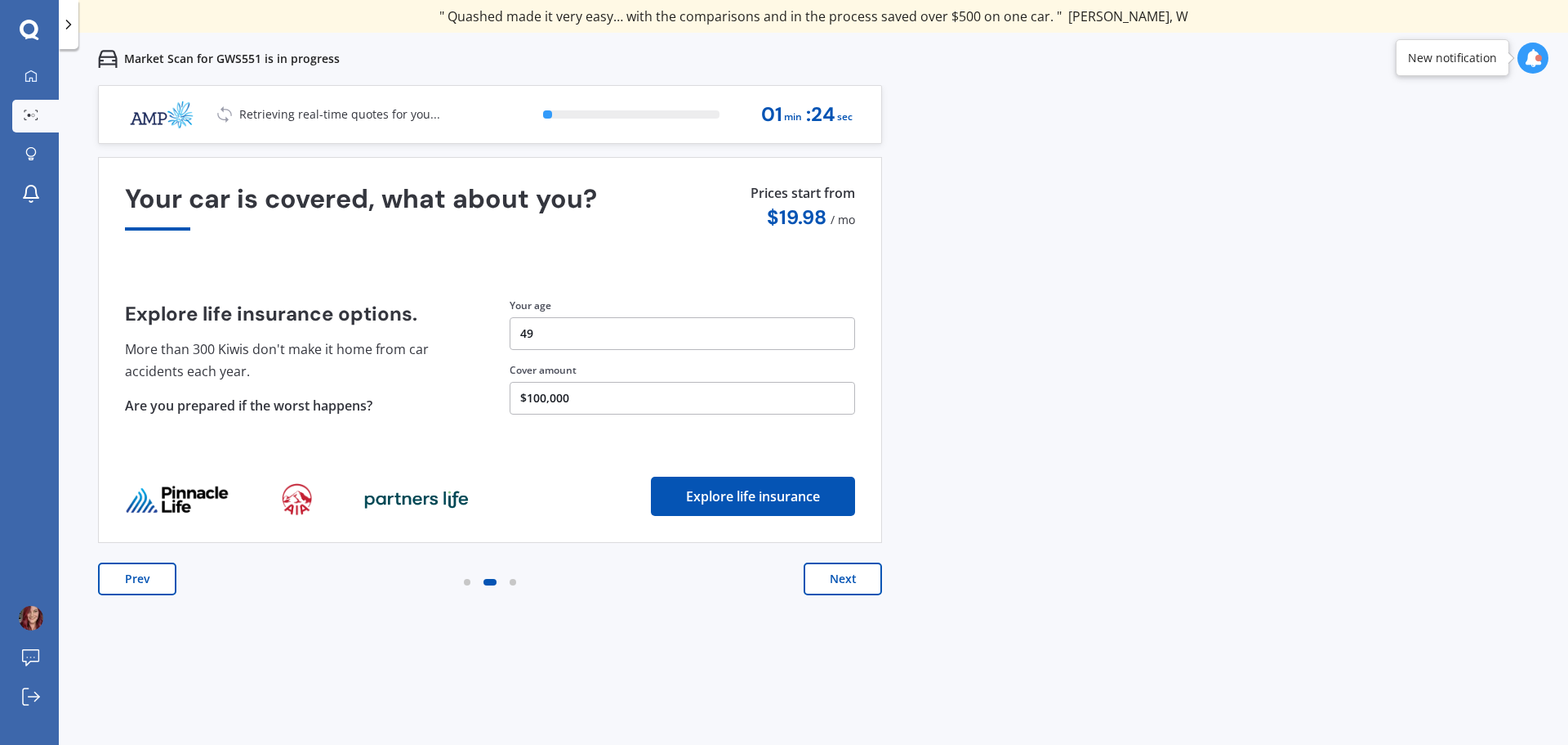
click at [853, 578] on button "Next" at bounding box center [843, 578] width 78 height 33
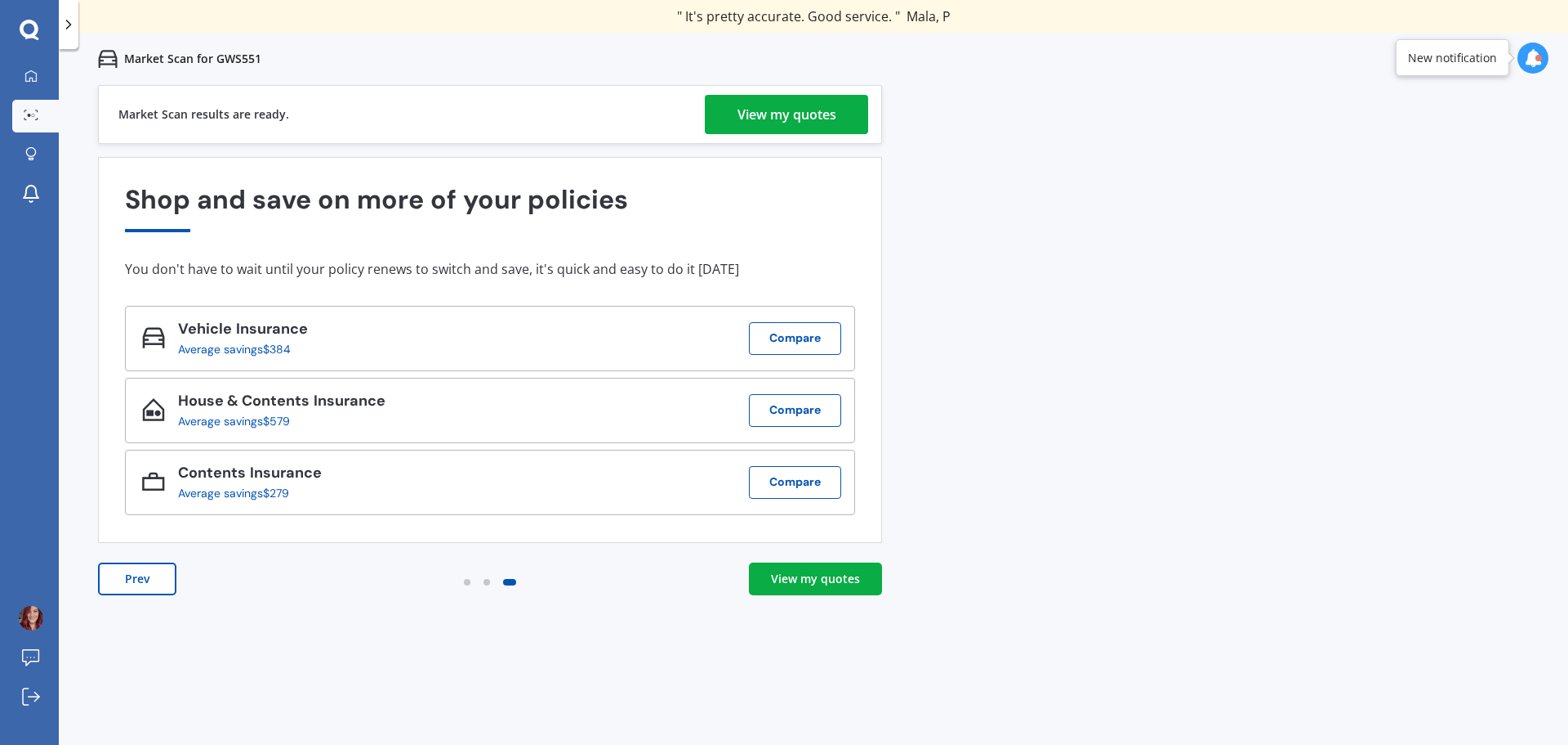
drag, startPoint x: 809, startPoint y: 117, endPoint x: 302, endPoint y: 8, distance: 518.6
click at [809, 117] on div "View my quotes" at bounding box center [787, 114] width 99 height 39
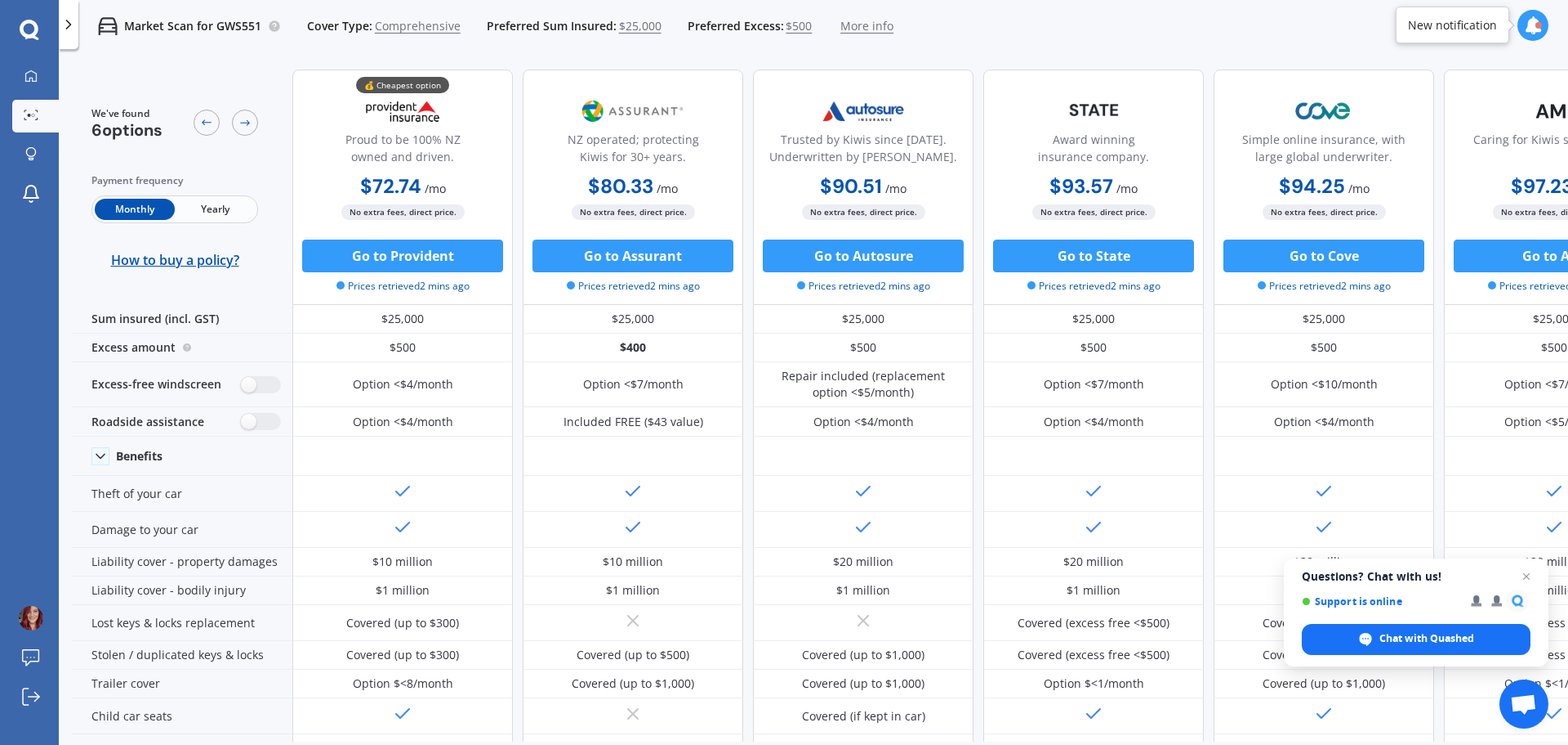
click at [224, 206] on span "Yearly" at bounding box center [215, 209] width 80 height 22
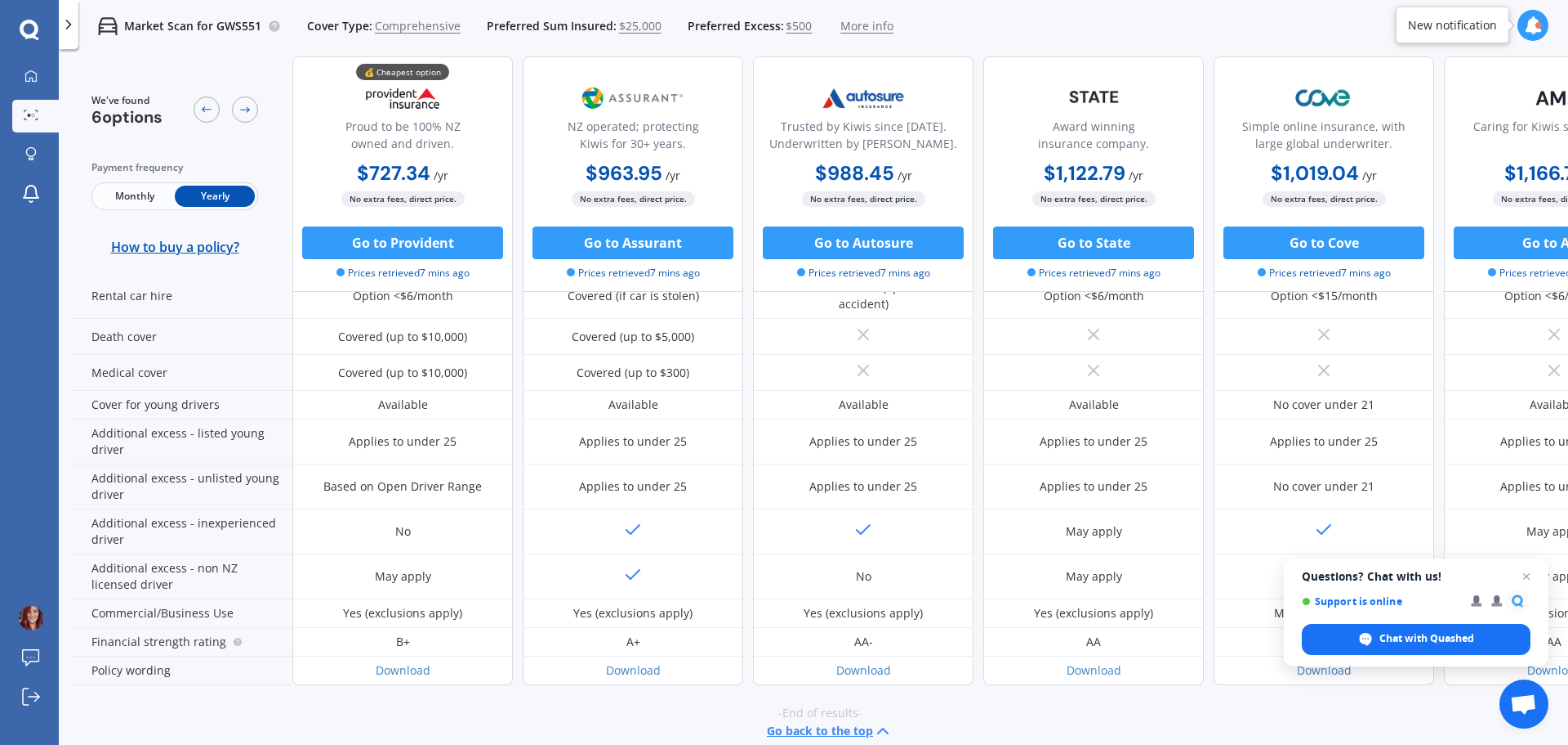
scroll to position [742, 0]
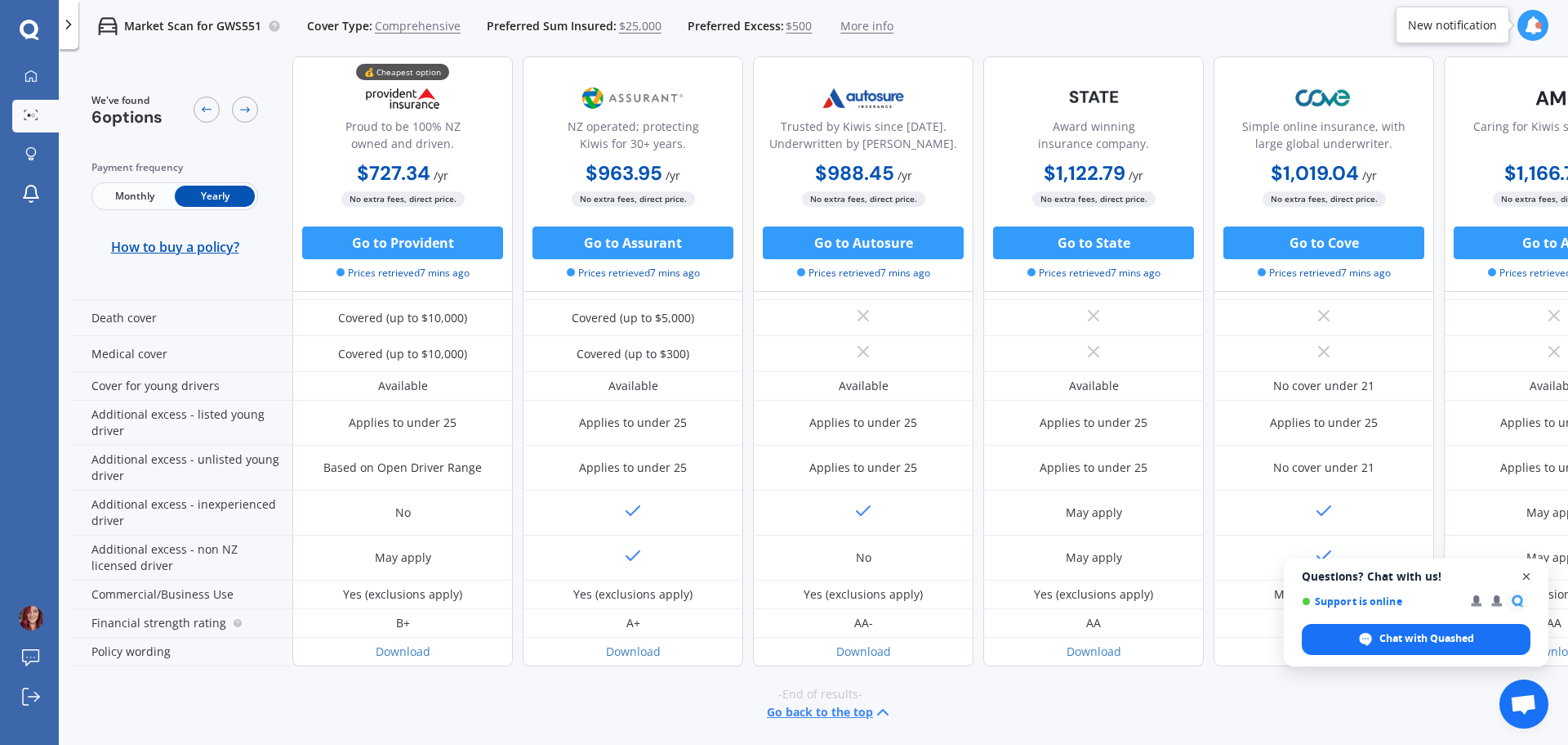
click at [1529, 578] on span "Close chat" at bounding box center [1527, 577] width 21 height 21
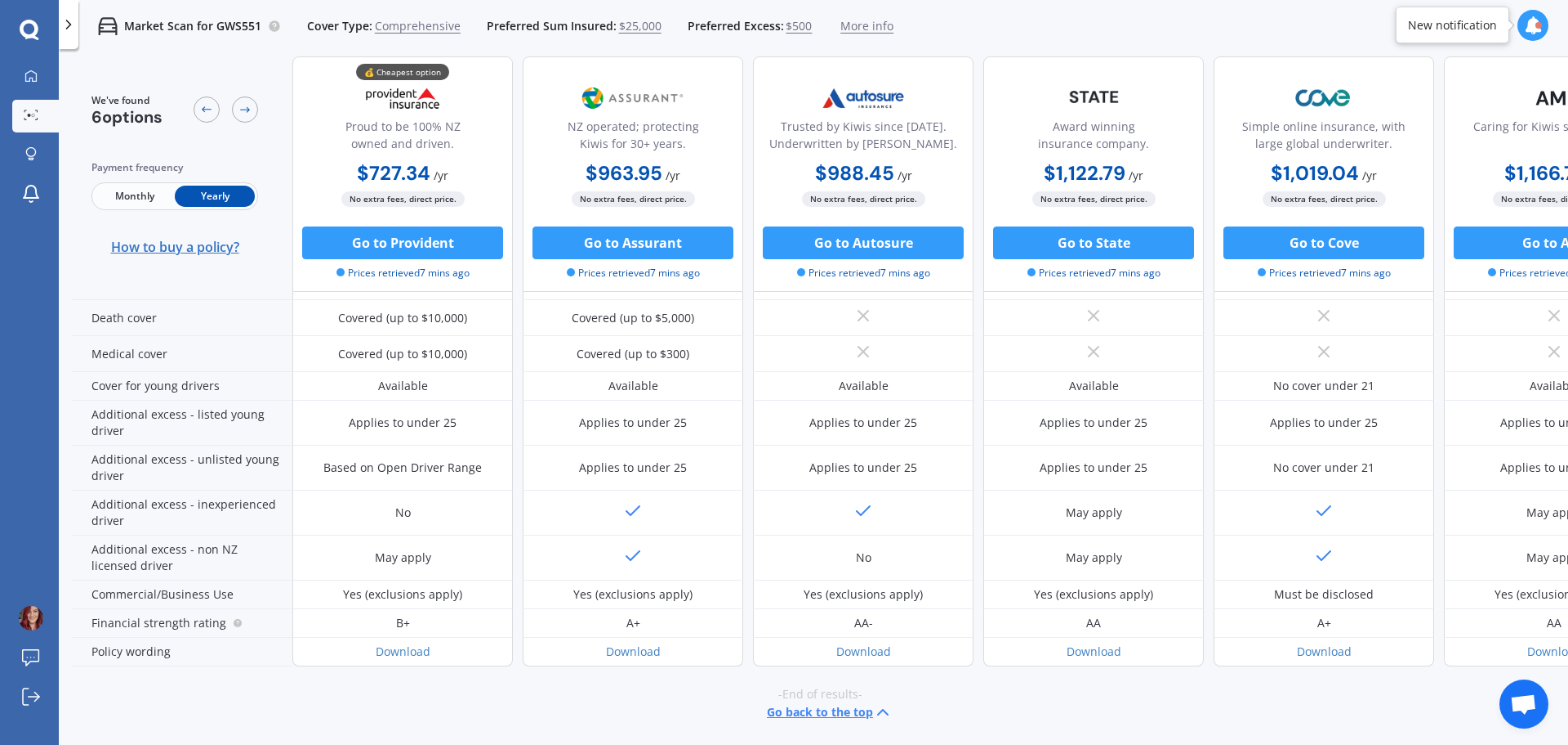
click at [189, 245] on span "How to buy a policy?" at bounding box center [175, 246] width 128 height 16
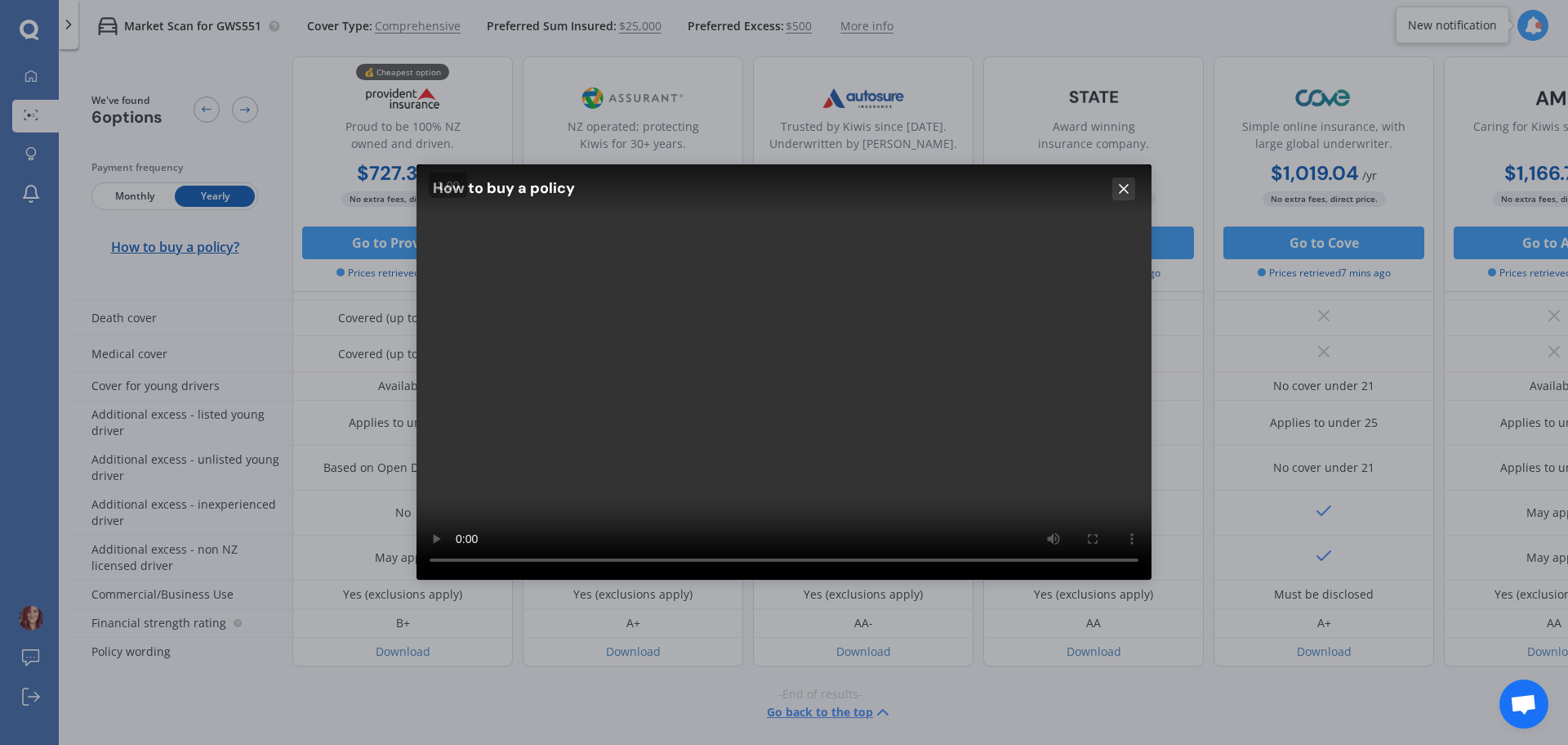
click at [1126, 192] on line at bounding box center [1123, 188] width 8 height 8
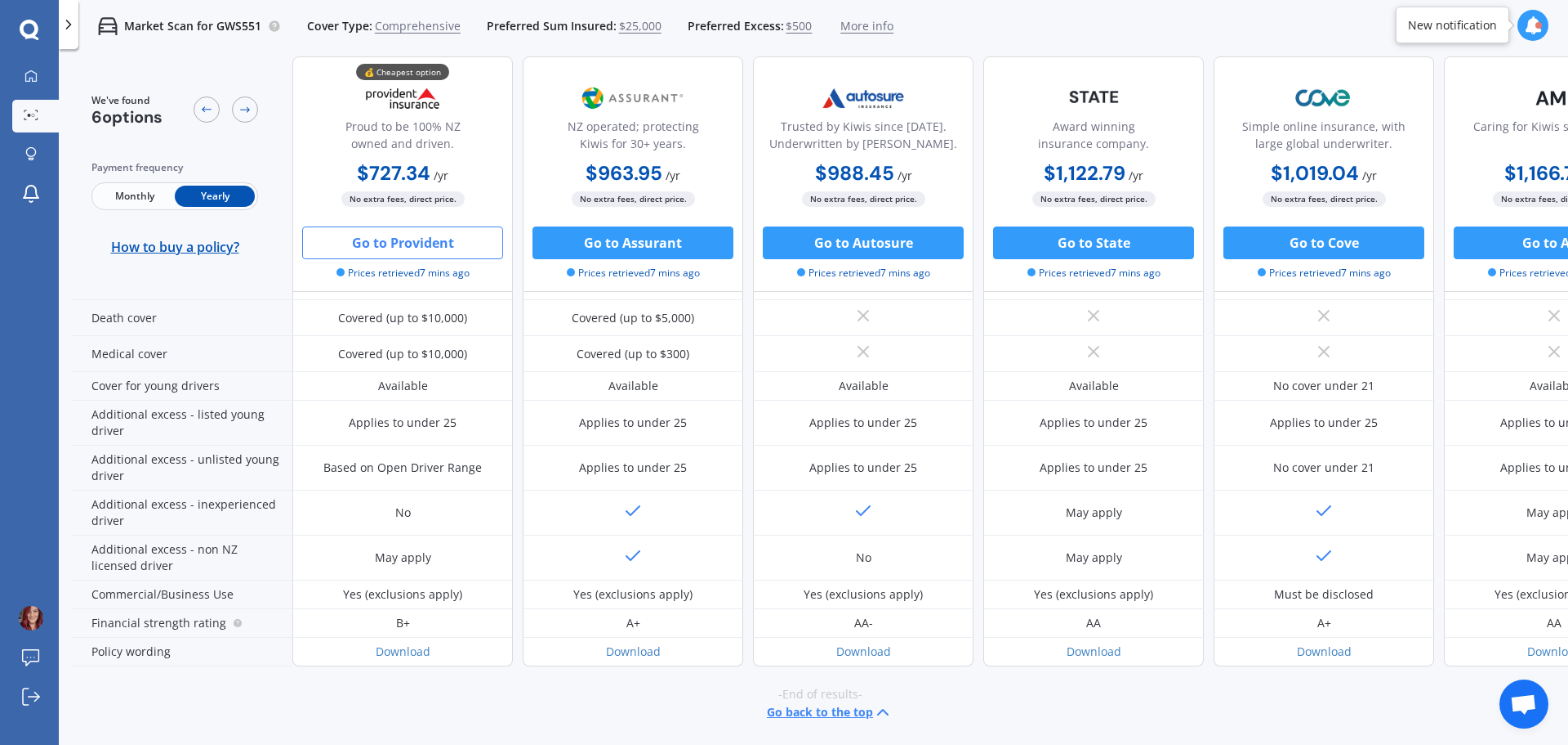
click at [361, 235] on button "Go to Provident" at bounding box center [403, 243] width 201 height 33
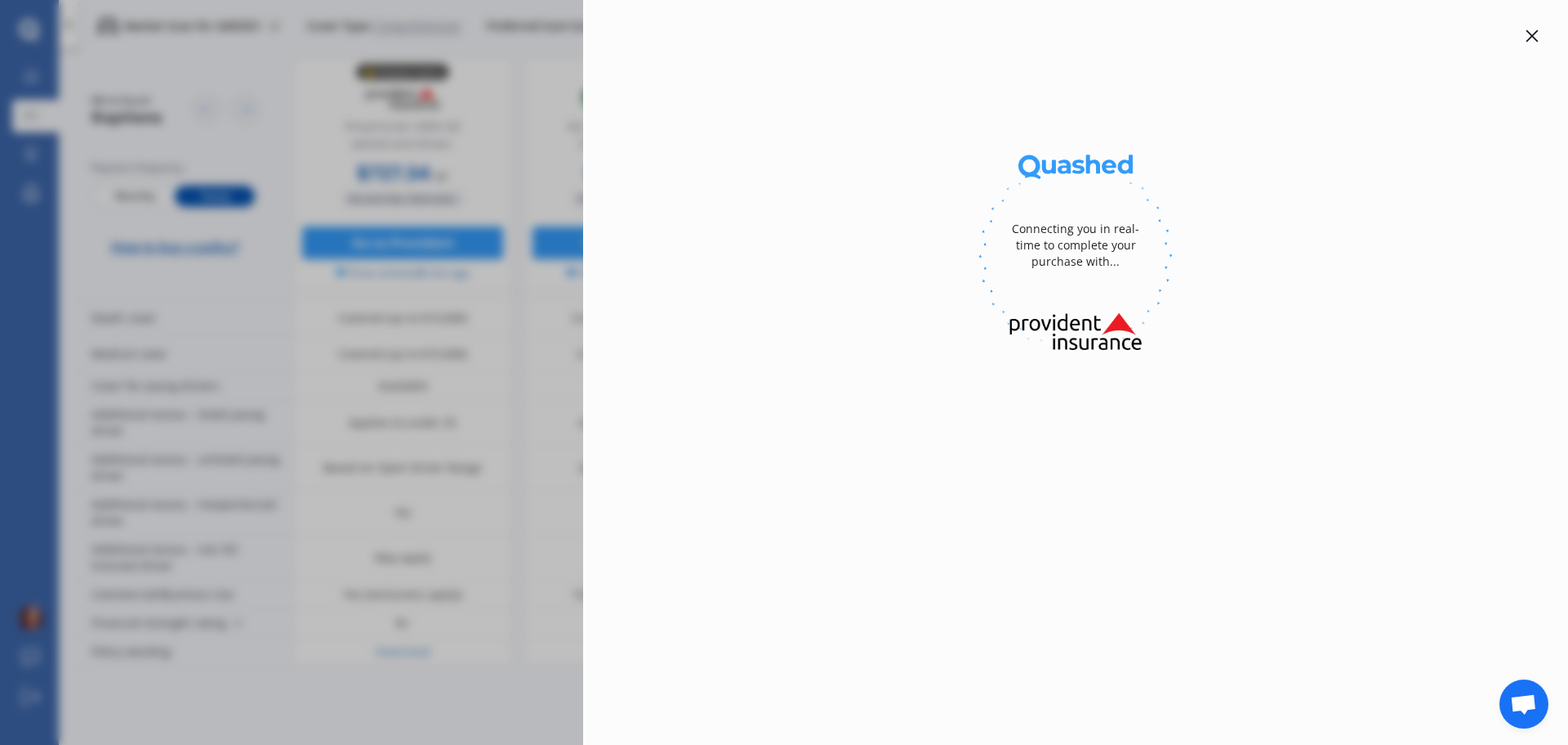
select select "full"
select select "20 Waka Tete Place, Waitārere 5510"
select select "FORD"
select select "RANGER"
select select "NO"
